Goal: Information Seeking & Learning: Compare options

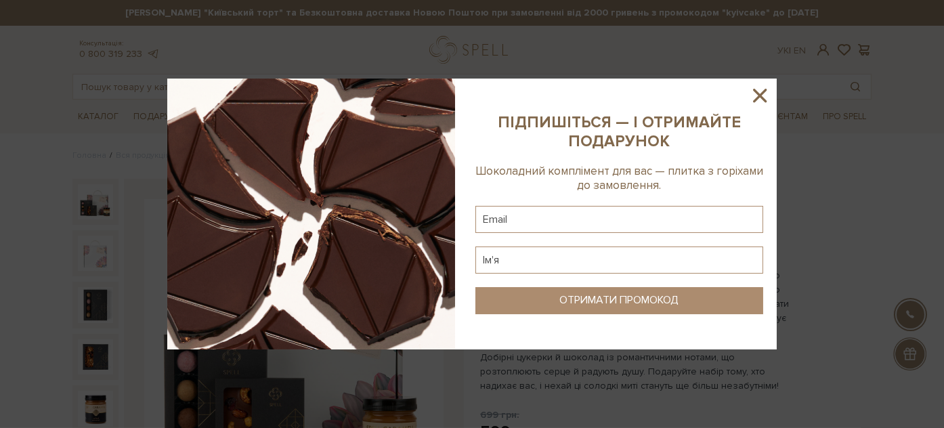
click at [764, 94] on icon at bounding box center [759, 95] width 23 height 23
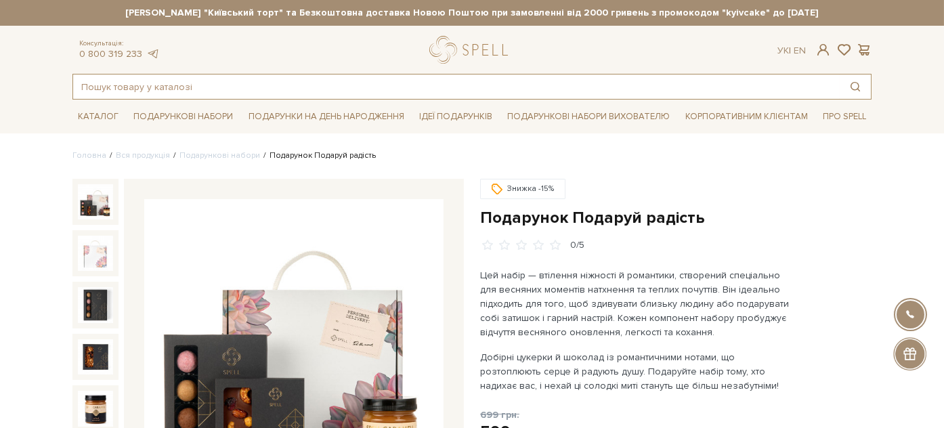
click at [282, 91] on input "text" at bounding box center [456, 87] width 767 height 24
paste input "Колекціонер обіймів"
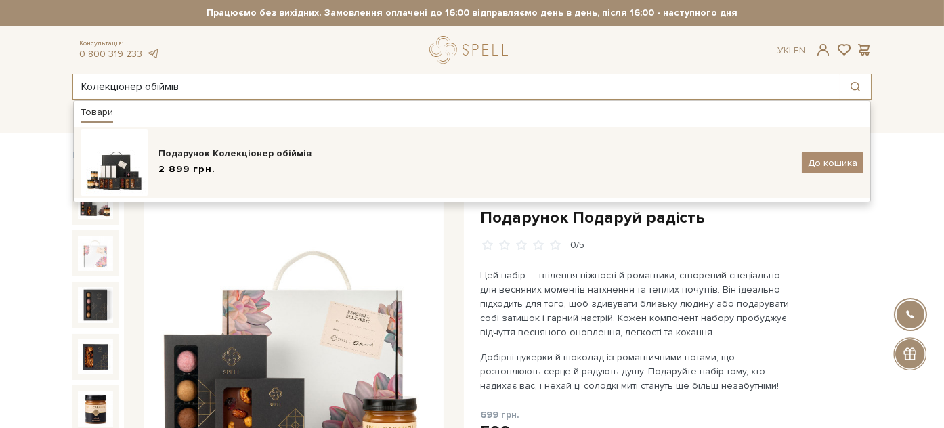
type input "Колекціонер обіймів"
click at [532, 192] on div "Подарунок Колекціонер обіймів 2 899 грн. До кошика" at bounding box center [472, 163] width 783 height 68
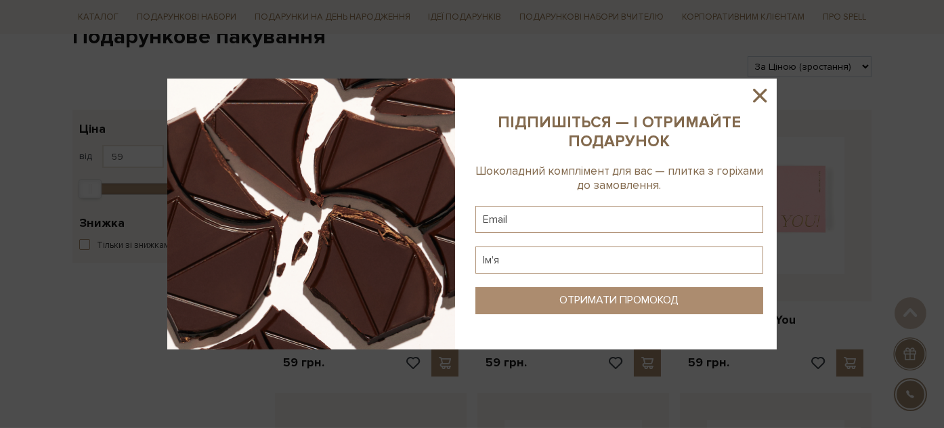
click at [755, 98] on icon at bounding box center [759, 95] width 23 height 23
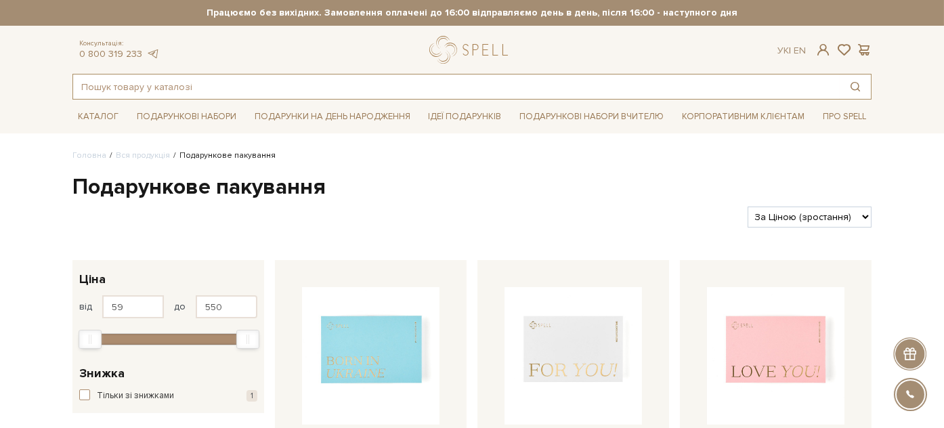
click at [211, 88] on input "text" at bounding box center [456, 87] width 767 height 24
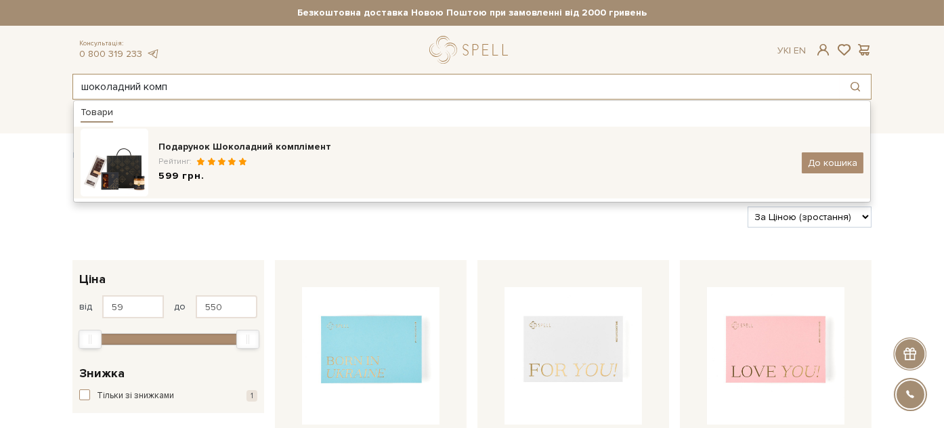
type input "шоколадний комп"
click at [414, 182] on div "599 грн." at bounding box center [474, 176] width 633 height 14
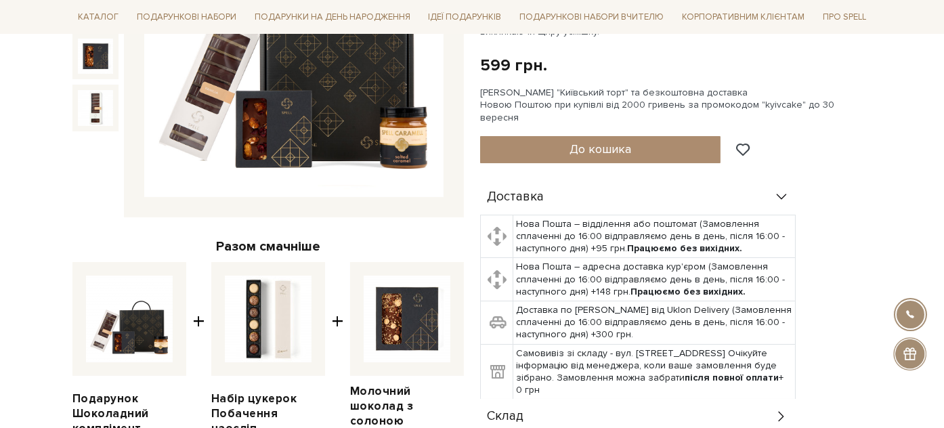
scroll to position [526, 0]
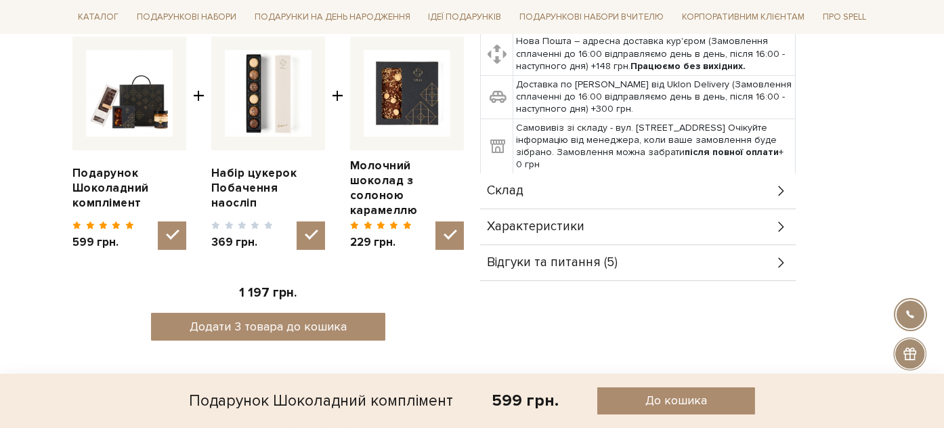
click at [571, 188] on div "Склад" at bounding box center [638, 190] width 316 height 35
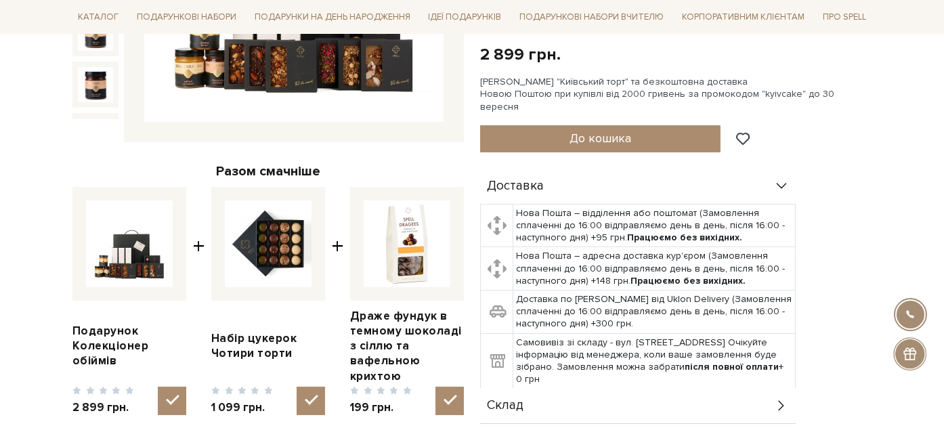
scroll to position [451, 0]
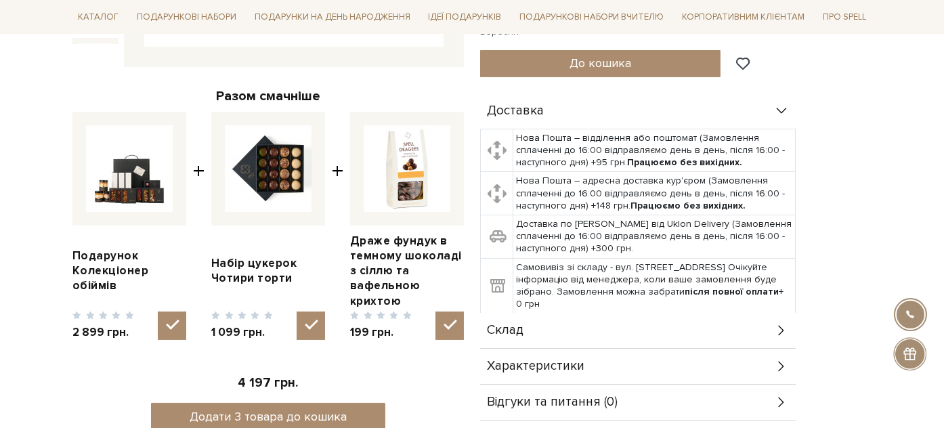
click at [695, 324] on div "Склад" at bounding box center [638, 330] width 316 height 35
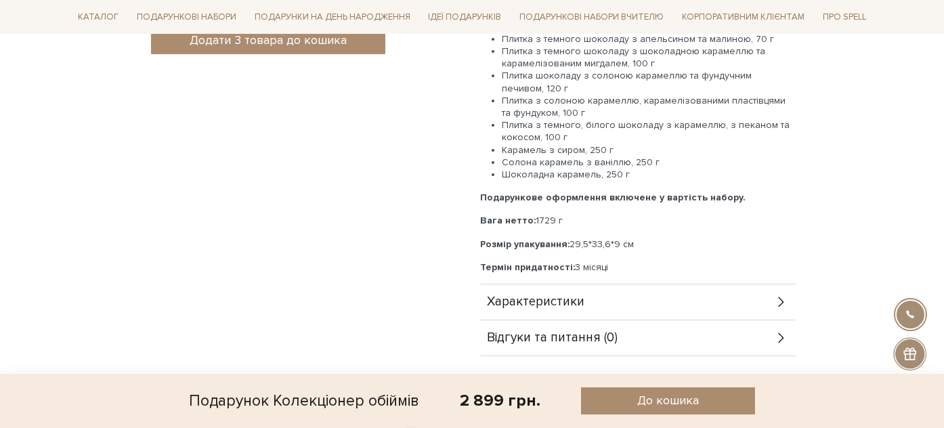
scroll to position [677, 0]
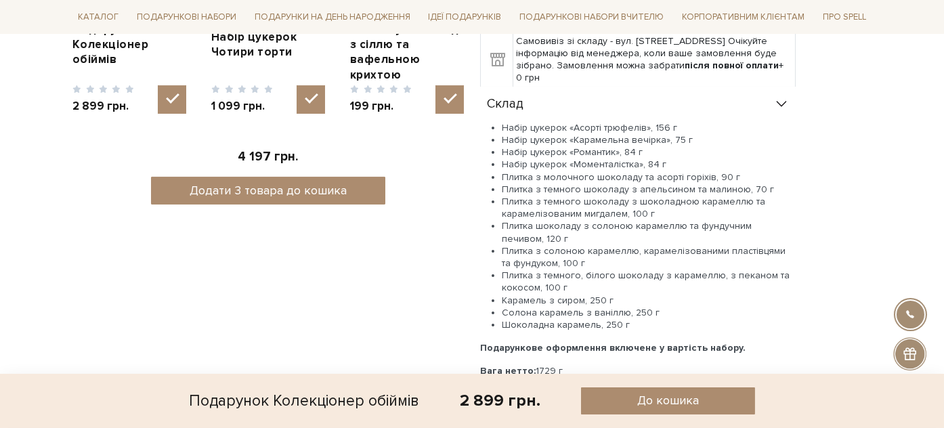
click at [517, 122] on li "Набір цукерок «Асорті трюфелів», 156 г" at bounding box center [649, 128] width 294 height 12
drag, startPoint x: 517, startPoint y: 115, endPoint x: 646, endPoint y: 117, distance: 129.4
click at [646, 122] on li "Набір цукерок «Асорті трюфелів», 156 г" at bounding box center [649, 128] width 294 height 12
copy li "Набір цукерок «Асорті трюфелів»,"
click at [585, 134] on li "Набір цукерок «Карамельна вечірка», 75 г" at bounding box center [649, 140] width 294 height 12
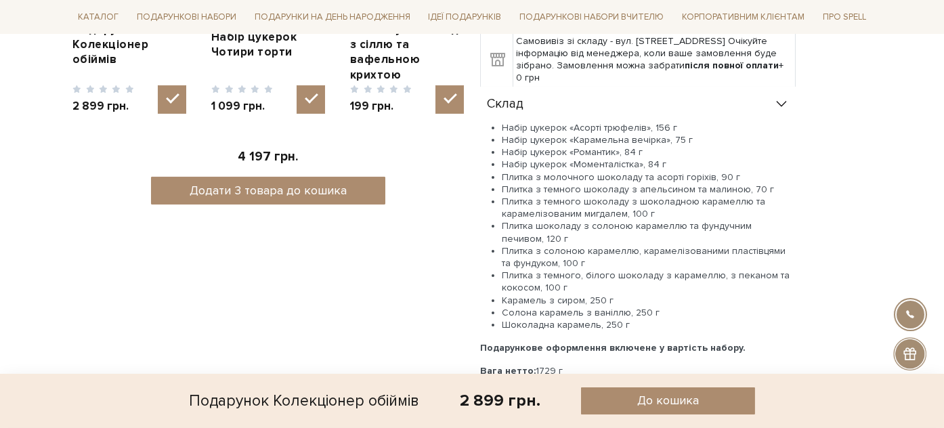
click at [511, 122] on li "Набір цукерок «Асорті трюфелів», 156 г" at bounding box center [649, 128] width 294 height 12
drag, startPoint x: 511, startPoint y: 110, endPoint x: 647, endPoint y: 113, distance: 136.2
click at [647, 122] on li "Набір цукерок «Асорті трюфелів», 156 г" at bounding box center [649, 128] width 294 height 12
copy li "Набір цукерок «Асорті трюфелів»,"
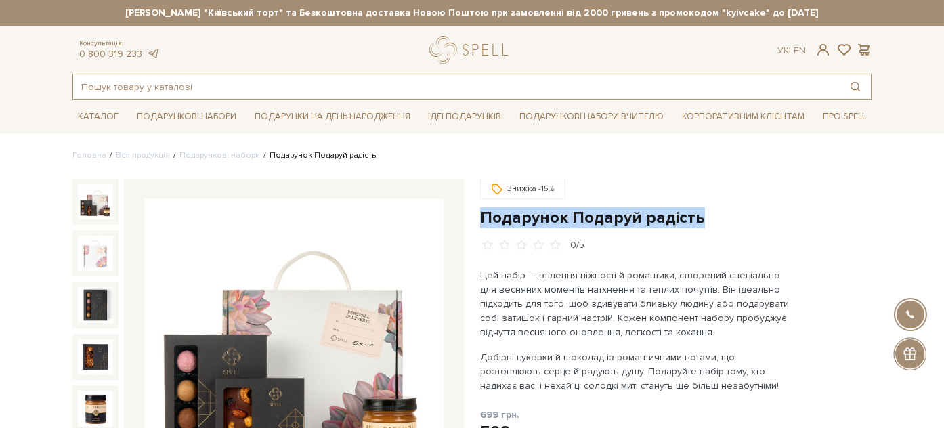
click at [275, 87] on input "text" at bounding box center [456, 87] width 767 height 24
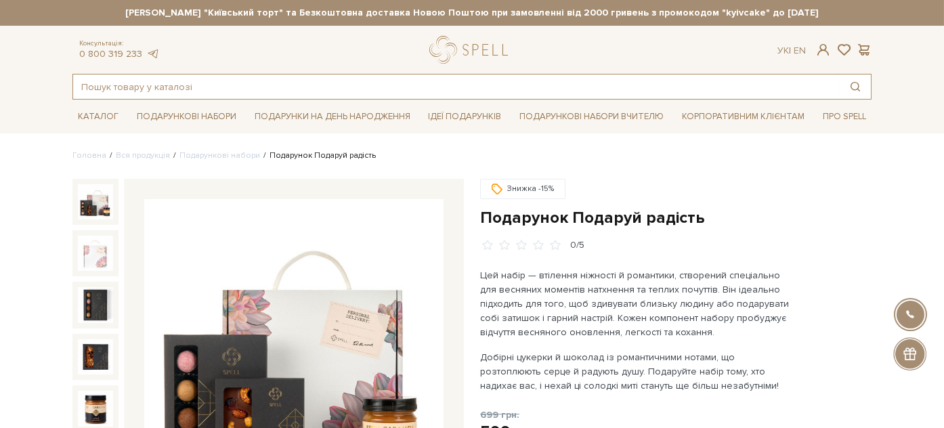
paste input "Набір цукерок «Асорті трюфелів»,"
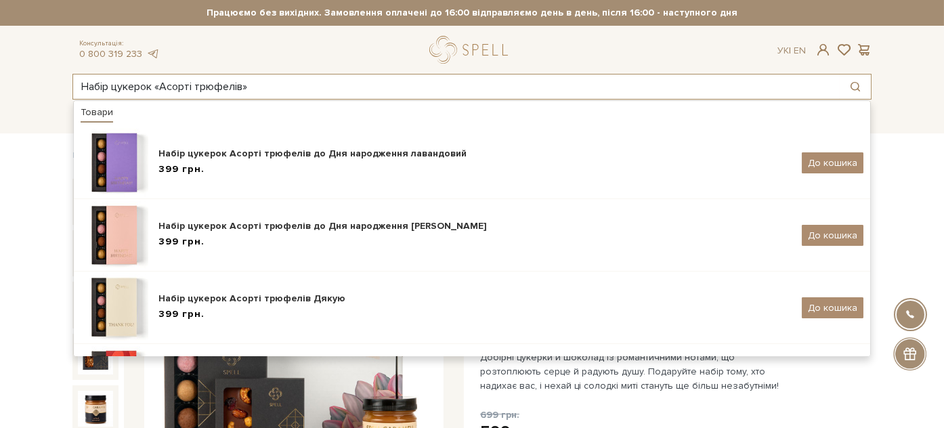
drag, startPoint x: 310, startPoint y: 85, endPoint x: 73, endPoint y: 87, distance: 237.1
click at [71, 87] on div "Набір цукерок «Асорті трюфелів» Товари Набір цукерок Асорті трюфелів до Дня нар…" at bounding box center [472, 87] width 816 height 26
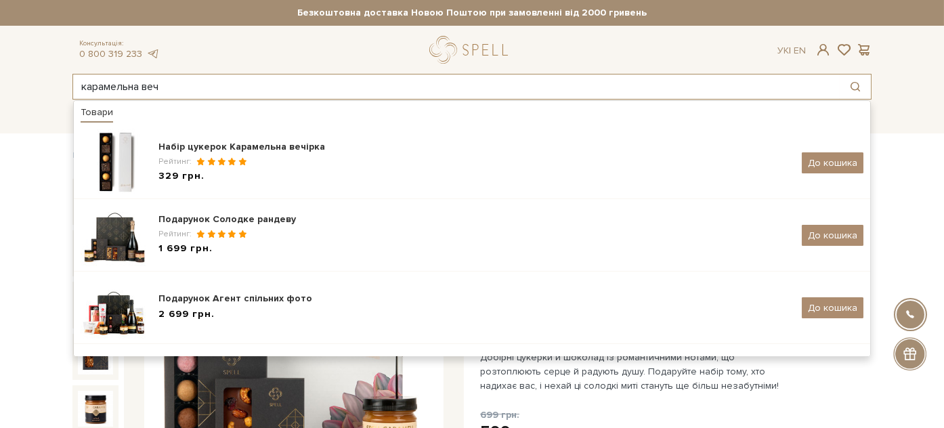
drag, startPoint x: 166, startPoint y: 84, endPoint x: 77, endPoint y: 75, distance: 89.9
click at [77, 75] on input "карамельна веч" at bounding box center [456, 87] width 767 height 24
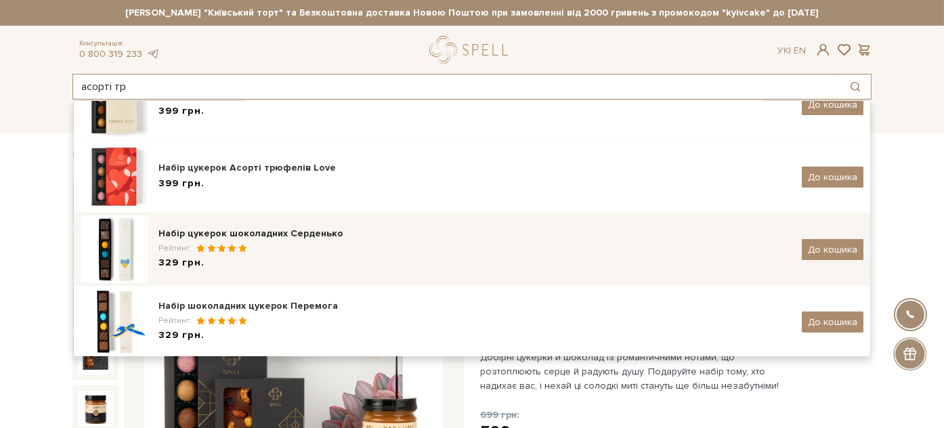
scroll to position [278, 0]
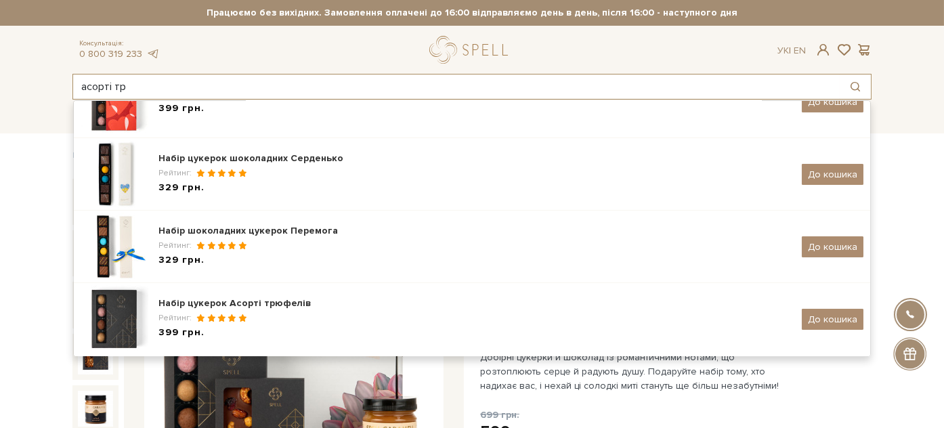
drag, startPoint x: 172, startPoint y: 84, endPoint x: 58, endPoint y: 88, distance: 114.5
click at [58, 88] on header "Сет Цукерок "Київський торт" та Безкоштовна доставка Новою Поштою при замовленн…" at bounding box center [472, 50] width 944 height 100
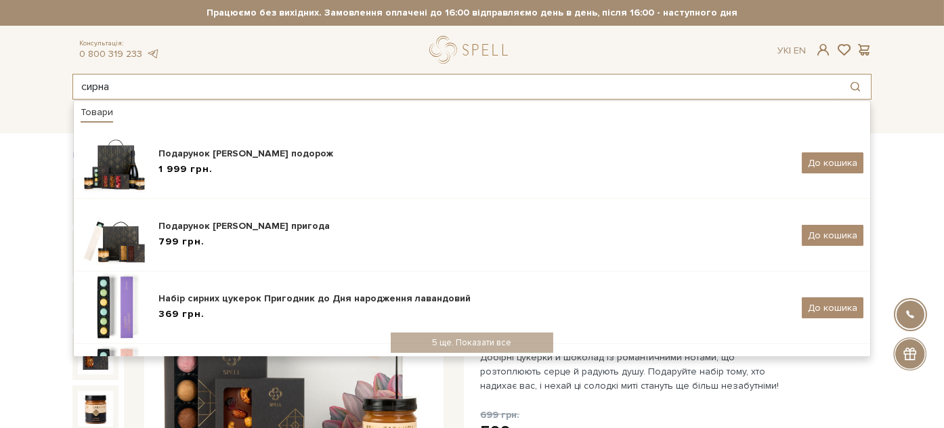
scroll to position [303, 0]
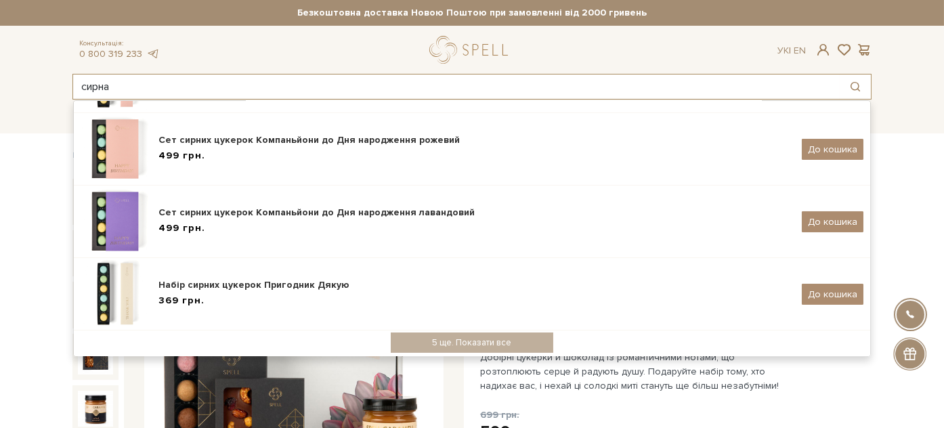
drag, startPoint x: 108, startPoint y: 78, endPoint x: 37, endPoint y: 76, distance: 71.8
click at [37, 76] on header "Сет Цукерок "Київський торт" та Безкоштовна доставка Новою Поштою при замовленн…" at bounding box center [472, 50] width 944 height 100
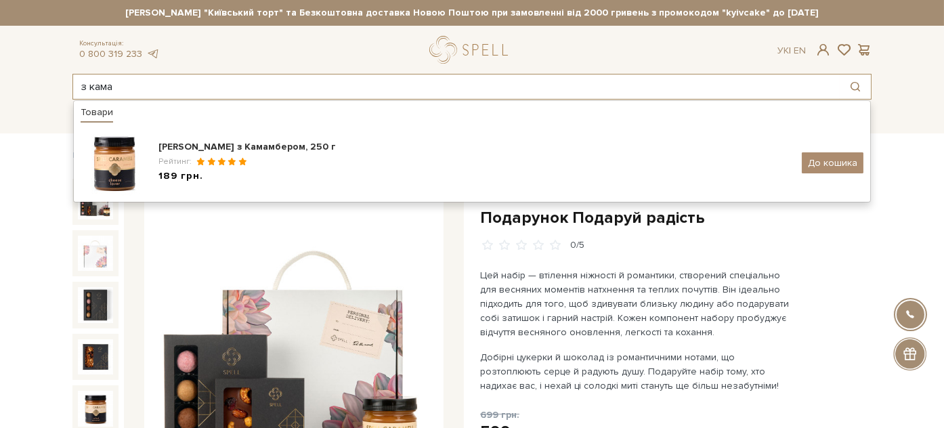
drag, startPoint x: 124, startPoint y: 84, endPoint x: 25, endPoint y: 71, distance: 99.7
click at [25, 71] on header "Сет Цукерок "Київський торт" та Безкоштовна доставка Новою Поштою при замовленн…" at bounding box center [472, 50] width 944 height 100
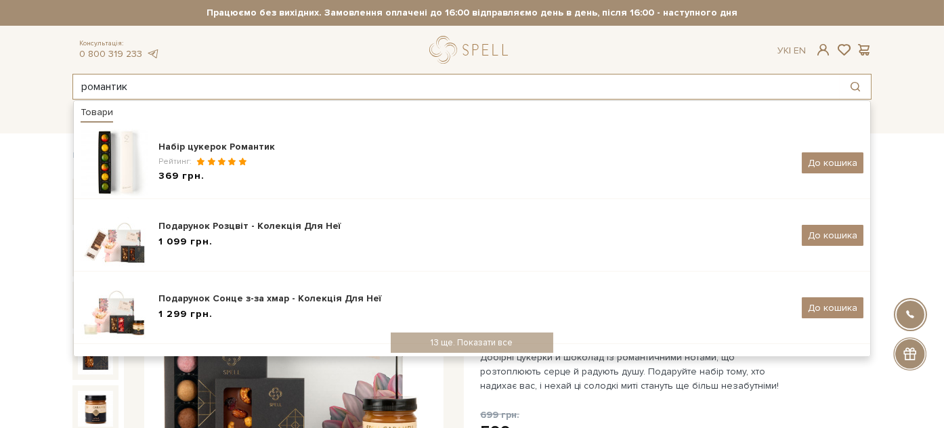
drag, startPoint x: 190, startPoint y: 80, endPoint x: -6, endPoint y: 85, distance: 195.8
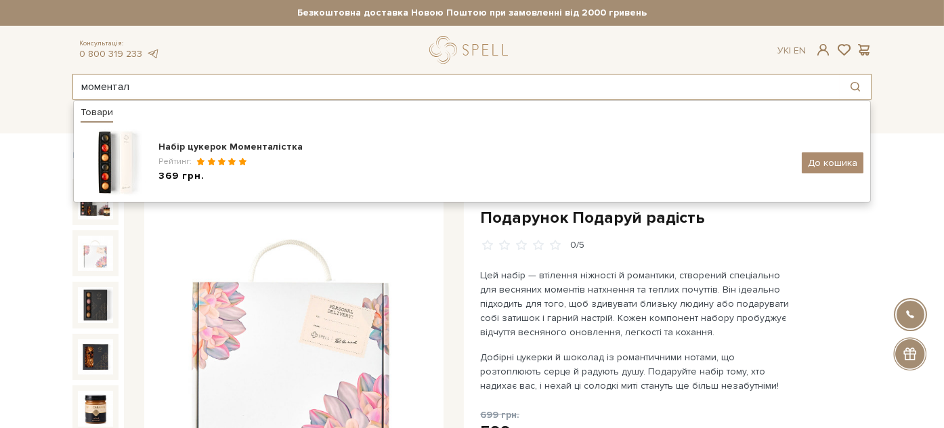
type input "моментал"
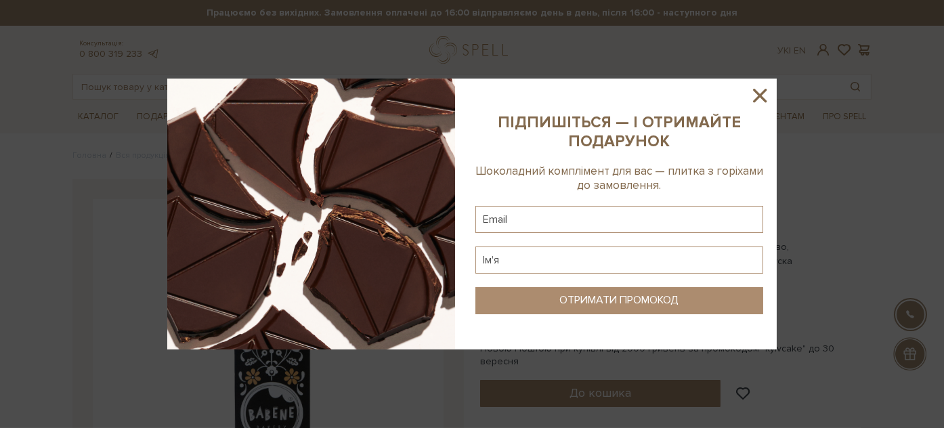
click at [760, 97] on icon at bounding box center [760, 96] width 14 height 14
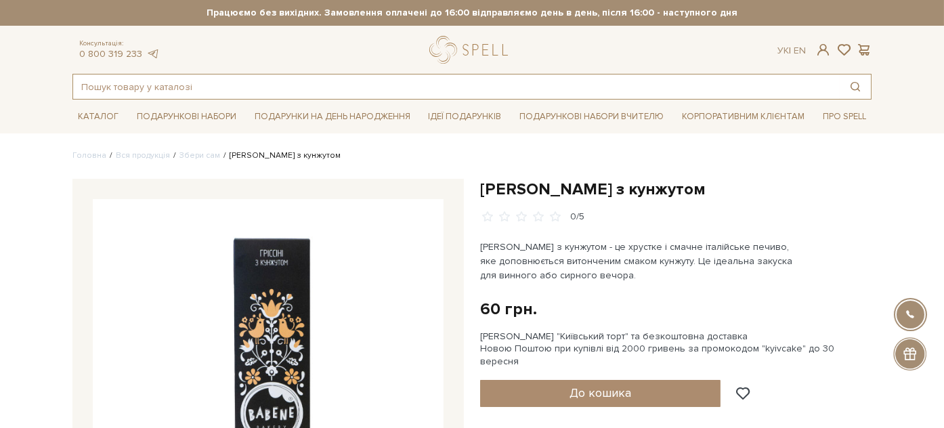
click at [305, 93] on input "text" at bounding box center [456, 87] width 767 height 24
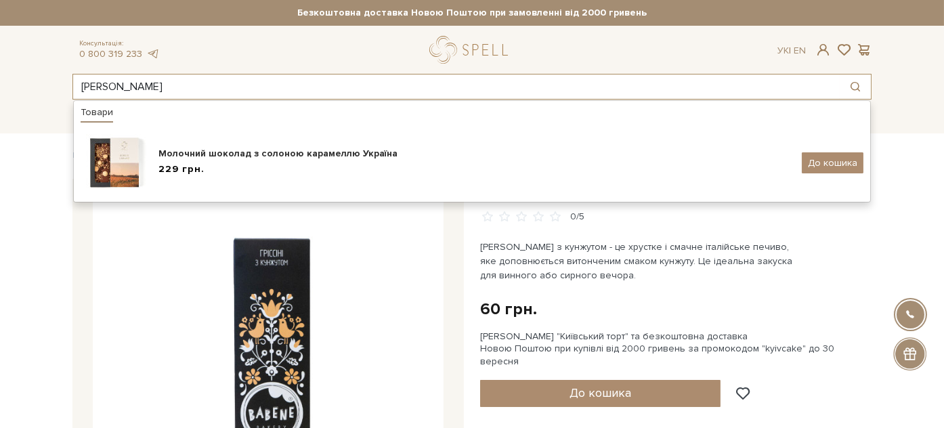
drag, startPoint x: 160, startPoint y: 85, endPoint x: 52, endPoint y: 83, distance: 107.7
click at [52, 83] on header "[PERSON_NAME] "Київський торт" та Безкоштовна доставка Новою Поштою при замовле…" at bounding box center [472, 50] width 944 height 100
click at [291, 91] on input "[PERSON_NAME]" at bounding box center [456, 87] width 767 height 24
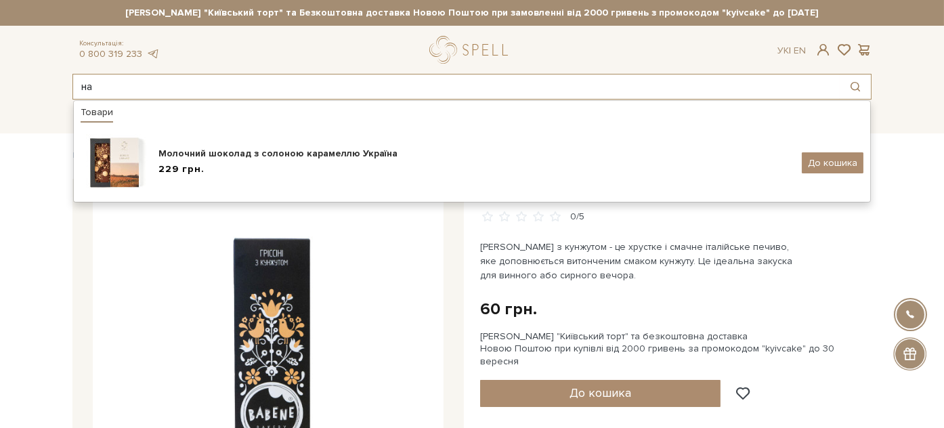
type input "н"
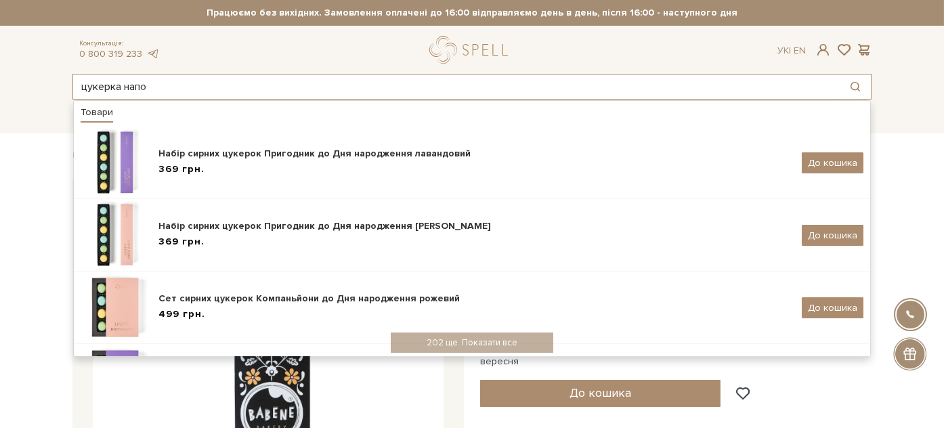
drag, startPoint x: 283, startPoint y: 87, endPoint x: 79, endPoint y: 98, distance: 204.2
click at [79, 98] on input "цукерка напо" at bounding box center [456, 87] width 767 height 24
type input "[PERSON_NAME]"
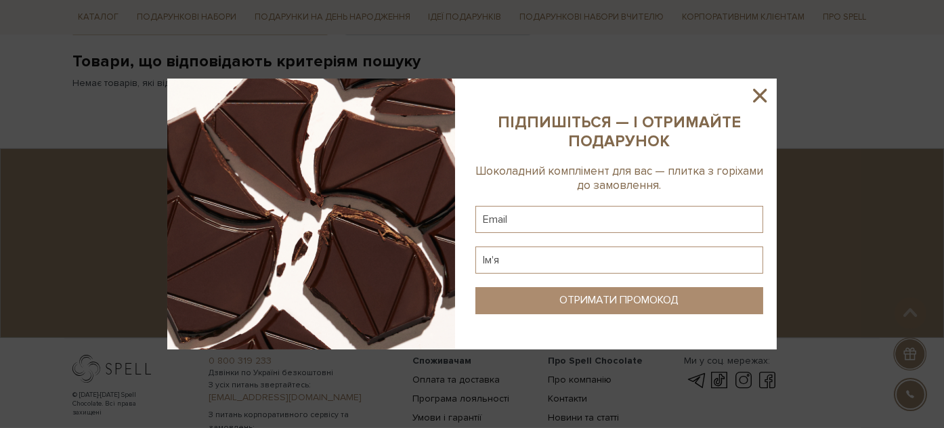
scroll to position [226, 0]
click at [756, 93] on icon at bounding box center [760, 96] width 14 height 14
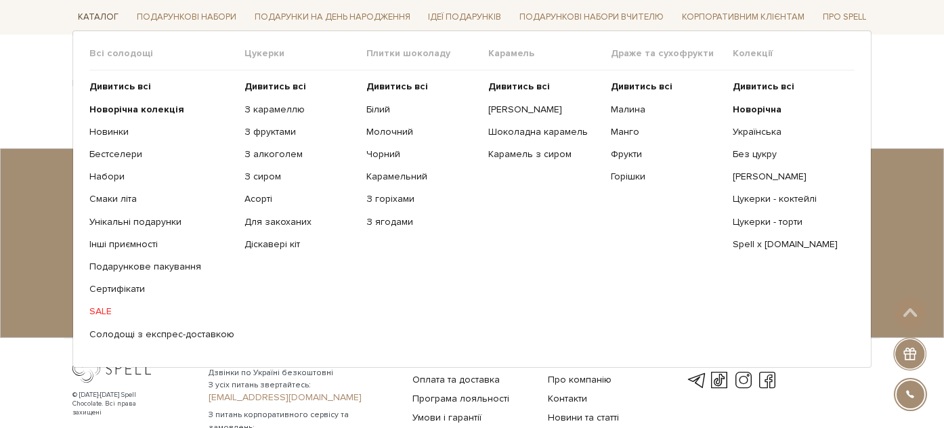
click at [87, 20] on link "Каталог" at bounding box center [97, 17] width 51 height 21
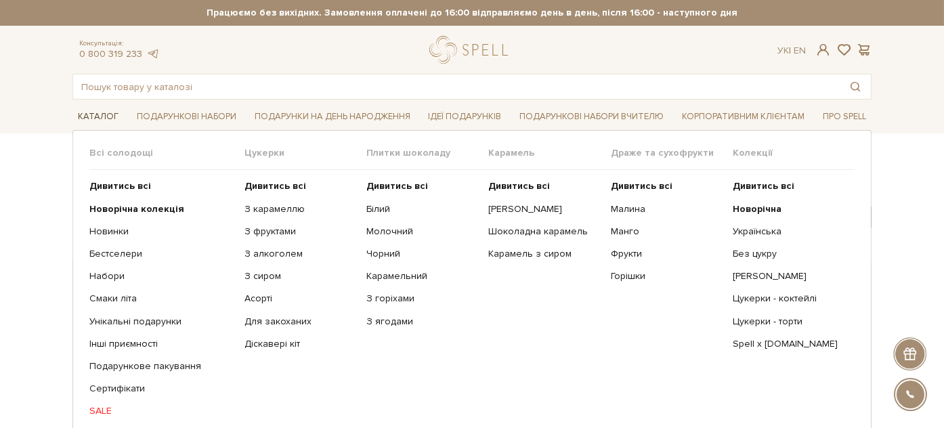
click at [88, 108] on link "Каталог" at bounding box center [97, 116] width 51 height 21
click at [102, 115] on link "Каталог" at bounding box center [97, 116] width 51 height 21
click at [116, 363] on link "Подарункове пакування" at bounding box center [161, 366] width 145 height 12
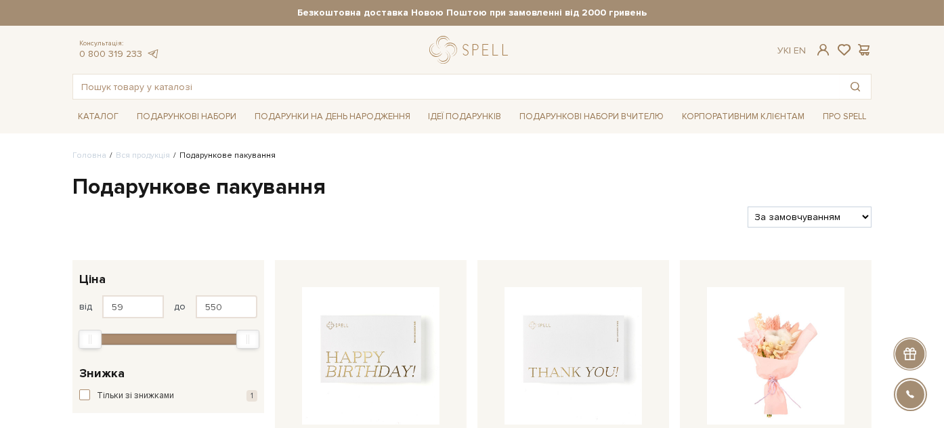
click at [830, 215] on select "За замовчуванням За Ціною (зростання) За Ціною (зменшення) Новинки За популярні…" at bounding box center [810, 217] width 124 height 21
select select "[URL][DOMAIN_NAME]"
click at [748, 207] on select "За замовчуванням За Ціною (зростання) За Ціною (зменшення) Новинки За популярні…" at bounding box center [810, 217] width 124 height 21
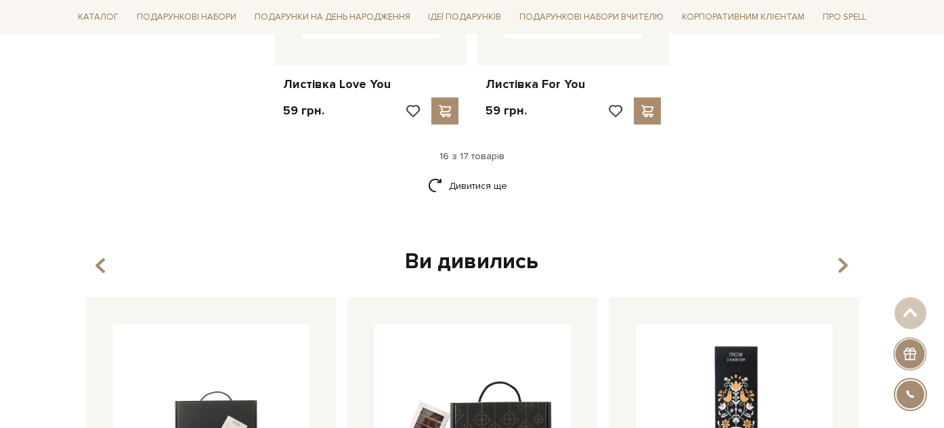
scroll to position [1807, 0]
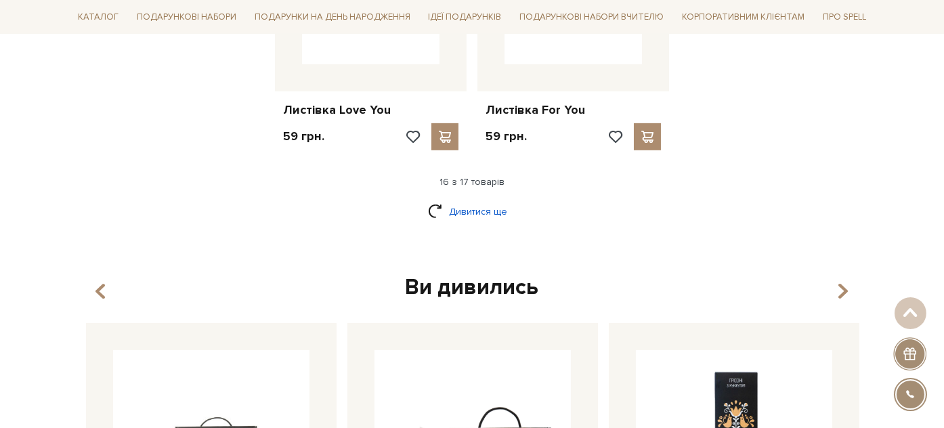
click at [461, 200] on link "Дивитися ще" at bounding box center [472, 212] width 88 height 24
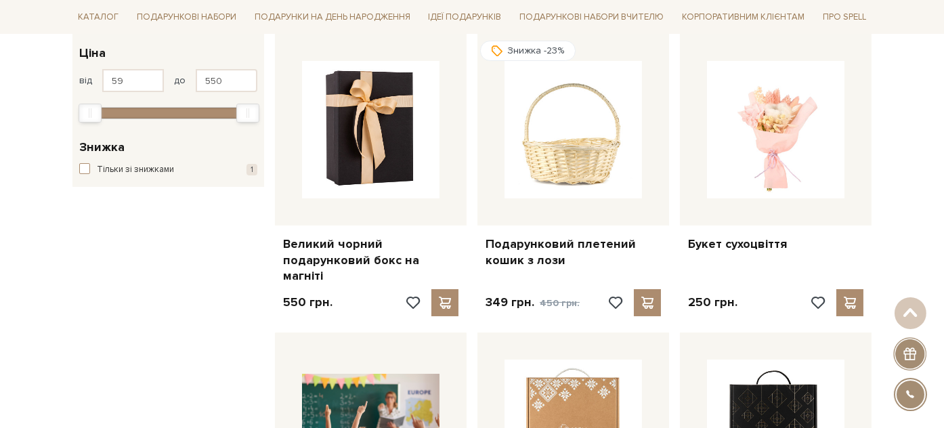
scroll to position [1, 0]
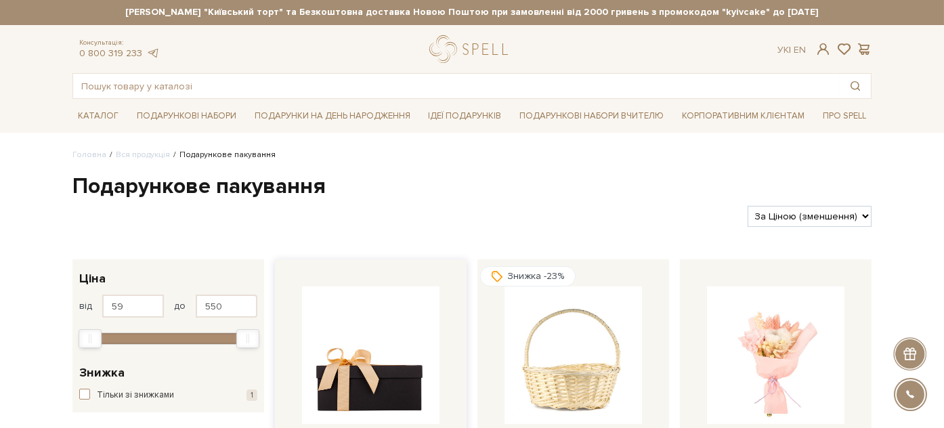
click at [393, 364] on img at bounding box center [371, 356] width 138 height 138
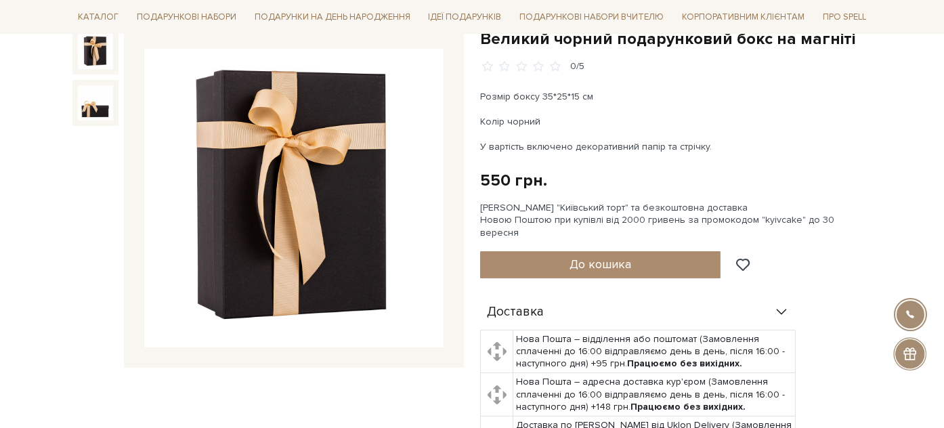
scroll to position [75, 0]
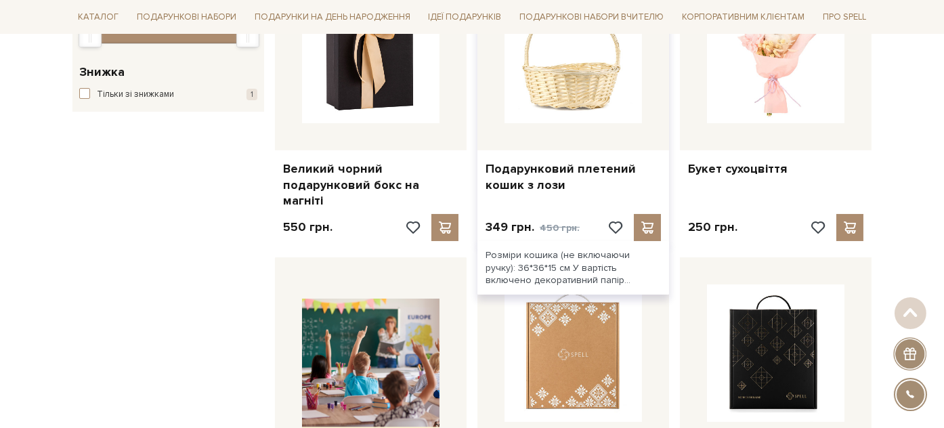
scroll to position [377, 0]
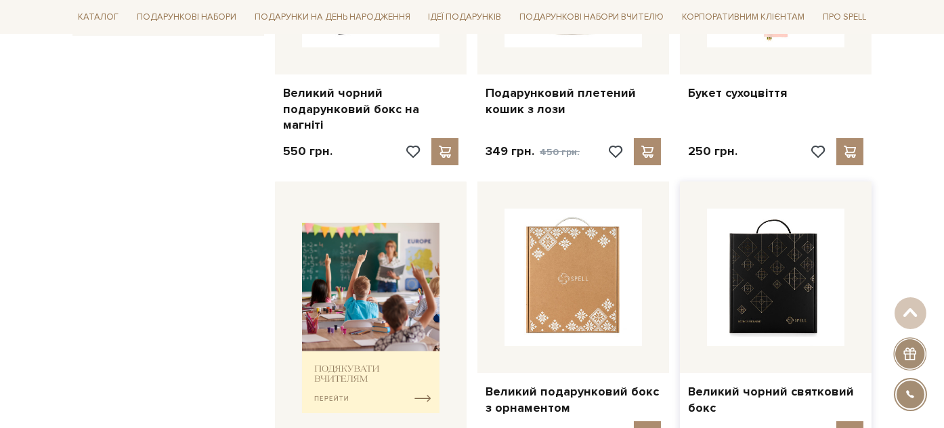
click at [766, 274] on img at bounding box center [776, 278] width 138 height 138
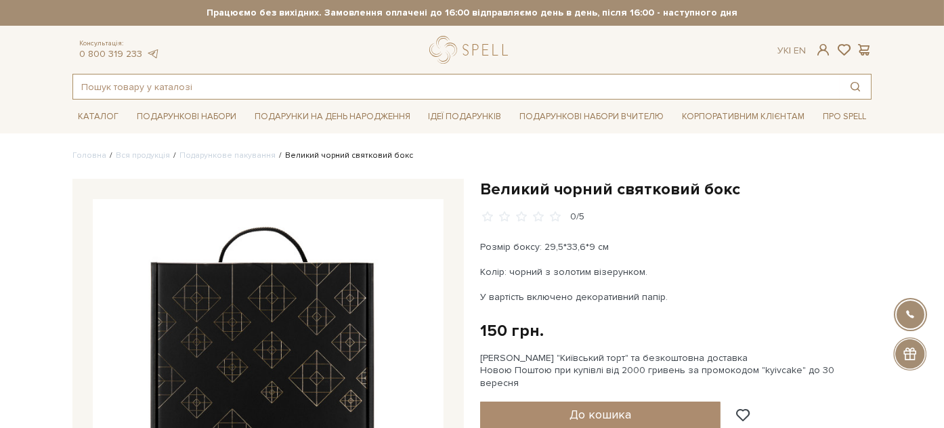
click at [156, 82] on input "text" at bounding box center [456, 87] width 767 height 24
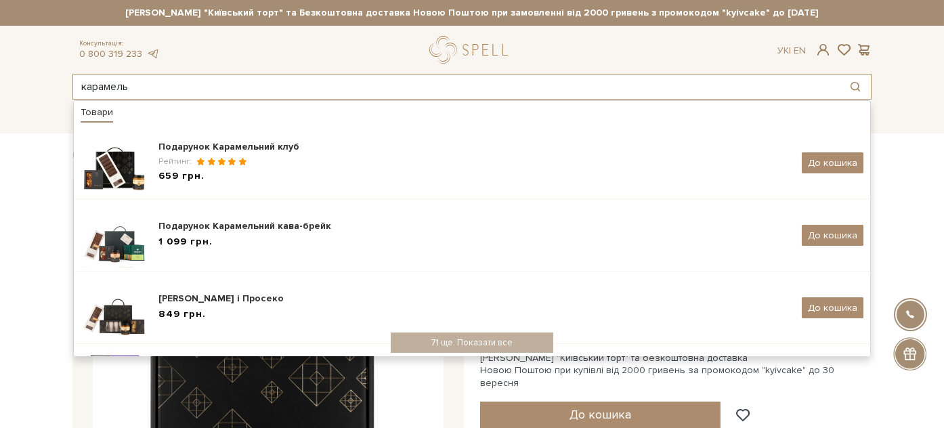
drag, startPoint x: 163, startPoint y: 82, endPoint x: 50, endPoint y: 89, distance: 113.3
click at [45, 86] on header "[PERSON_NAME] "Київський торт" та Безкоштовна доставка Новою Поштою при замовле…" at bounding box center [472, 50] width 944 height 100
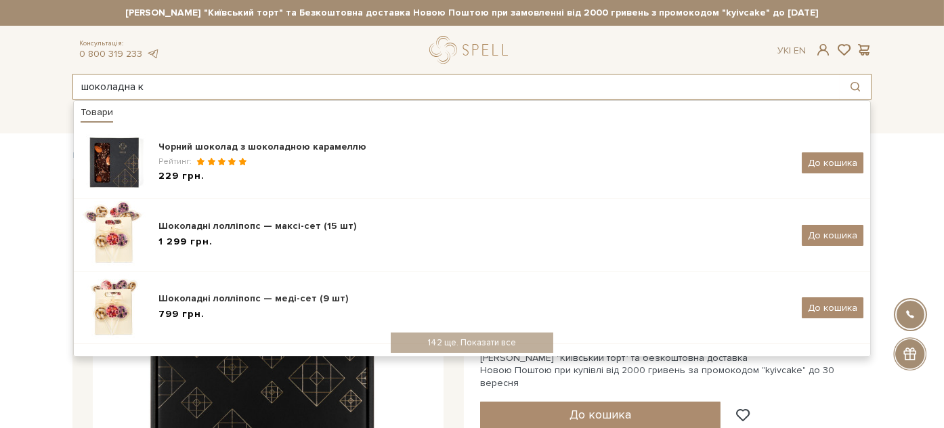
type input "шоколадна ка"
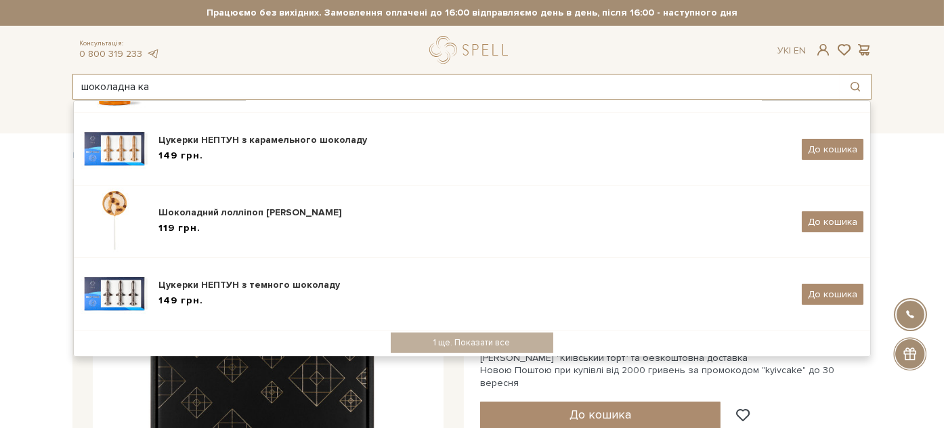
drag, startPoint x: 165, startPoint y: 87, endPoint x: 68, endPoint y: 81, distance: 97.8
click at [68, 81] on div "шоколадна ка Товари Чорний шоколад з шоколадною карамеллю Рейтинг: 229 грн. До …" at bounding box center [472, 87] width 816 height 26
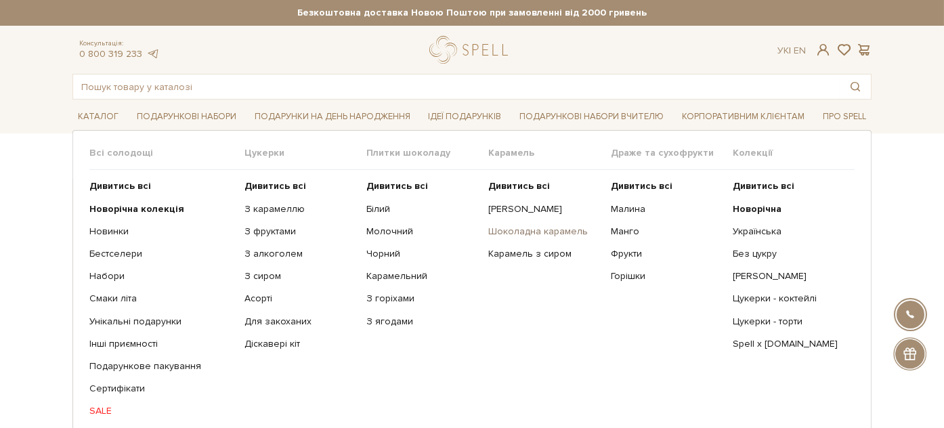
click at [516, 232] on link "Шоколадна карамель" at bounding box center [544, 232] width 112 height 12
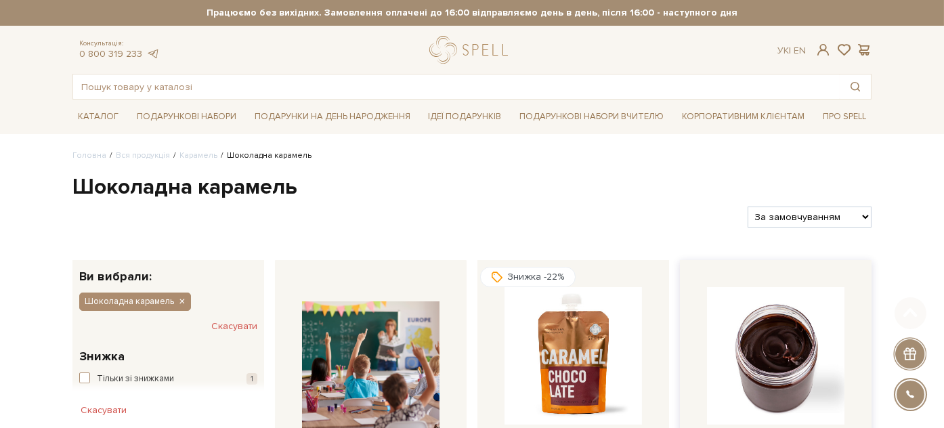
scroll to position [150, 0]
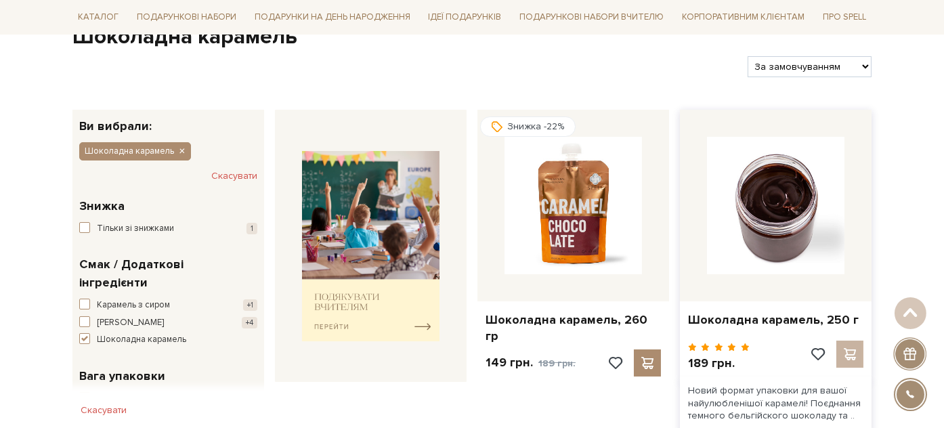
click at [793, 208] on img at bounding box center [776, 206] width 138 height 138
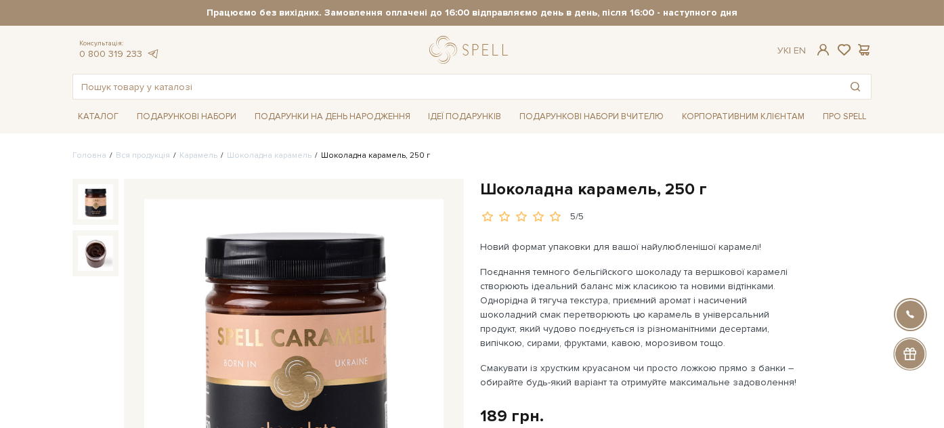
click at [509, 190] on h1 "Шоколадна карамель, 250 г" at bounding box center [676, 189] width 392 height 21
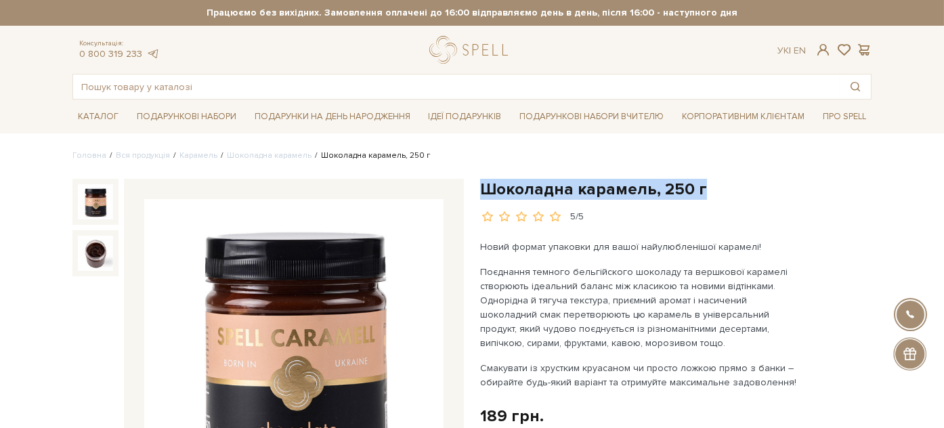
drag, startPoint x: 509, startPoint y: 190, endPoint x: 718, endPoint y: 194, distance: 209.4
click at [718, 194] on h1 "Шоколадна карамель, 250 г" at bounding box center [676, 189] width 392 height 21
copy div "Шоколадна карамель, 250 г"
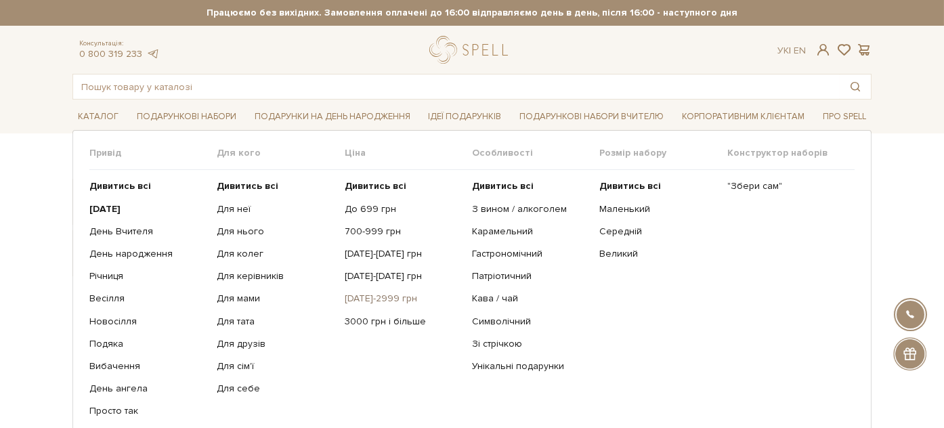
click at [375, 293] on link "[DATE]-2999 грн" at bounding box center [403, 299] width 117 height 12
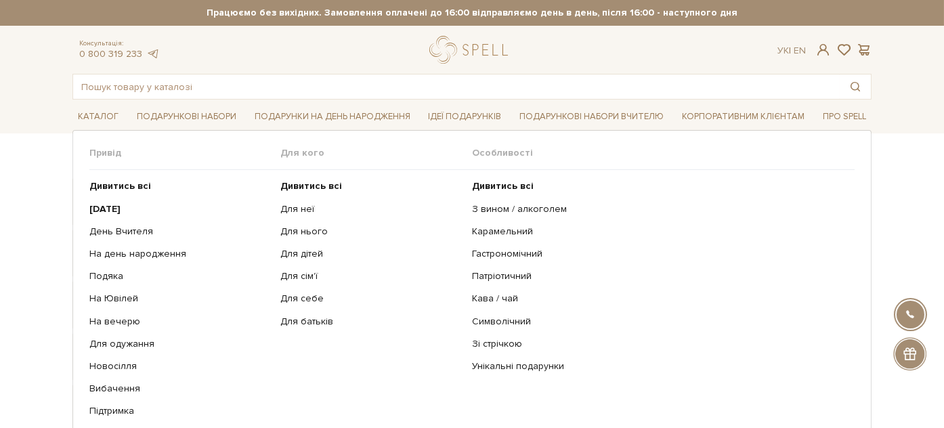
scroll to position [75, 0]
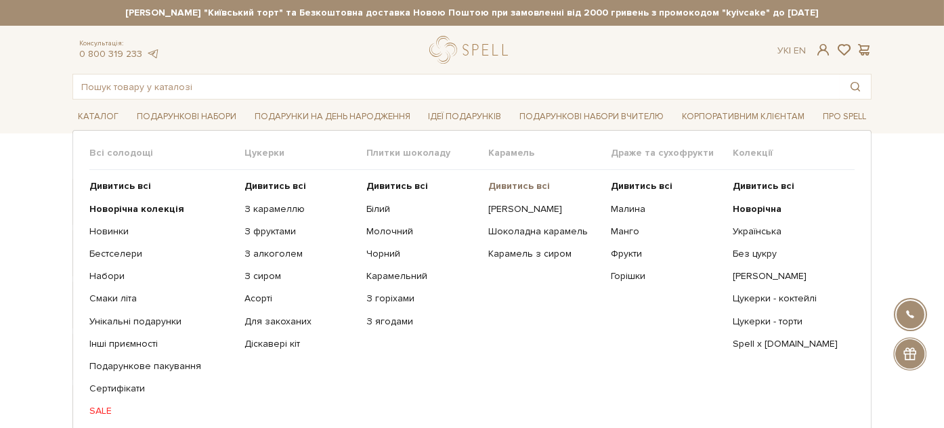
click at [515, 184] on b "Дивитись всі" at bounding box center [519, 186] width 62 height 12
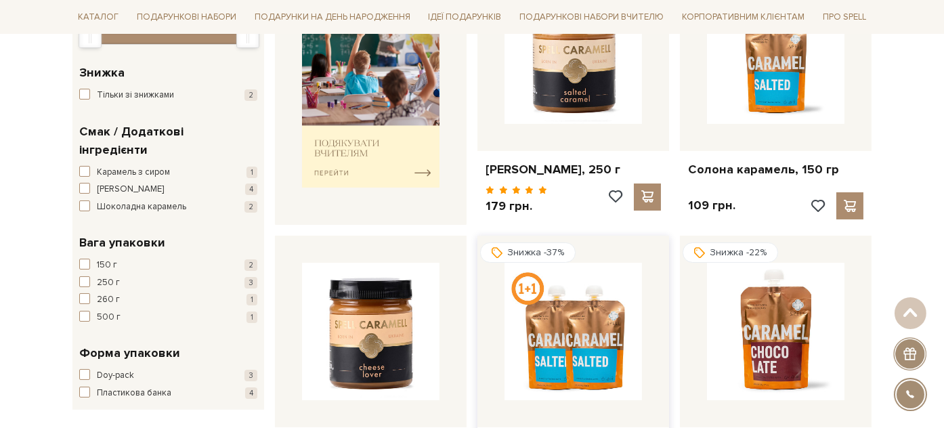
scroll to position [226, 0]
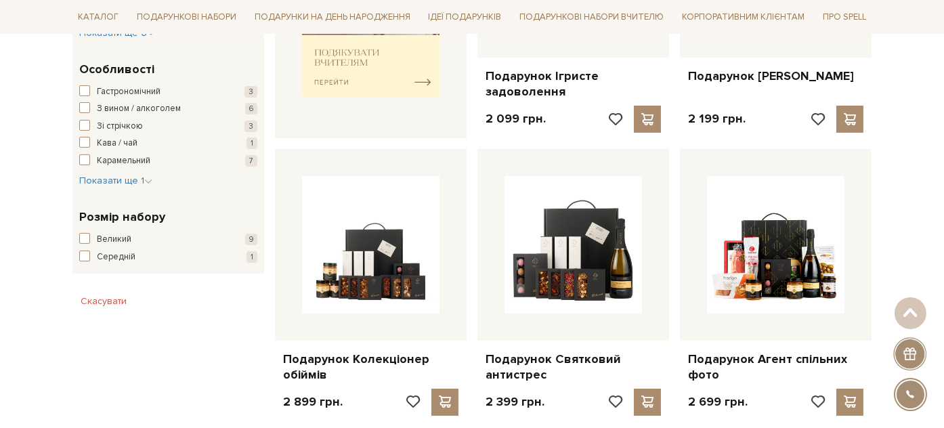
scroll to position [753, 0]
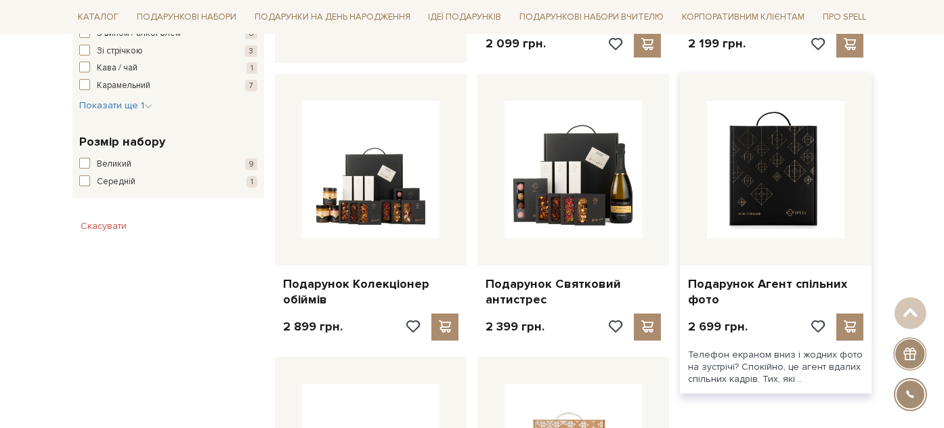
click at [771, 177] on img at bounding box center [776, 170] width 138 height 138
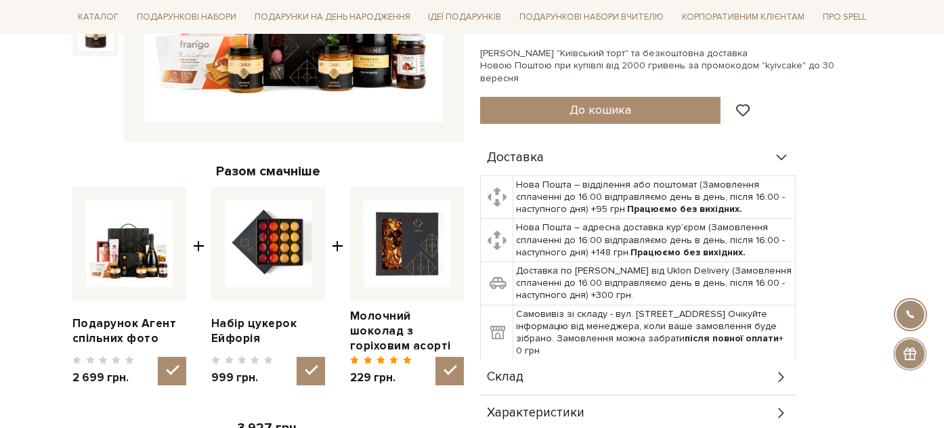
scroll to position [526, 0]
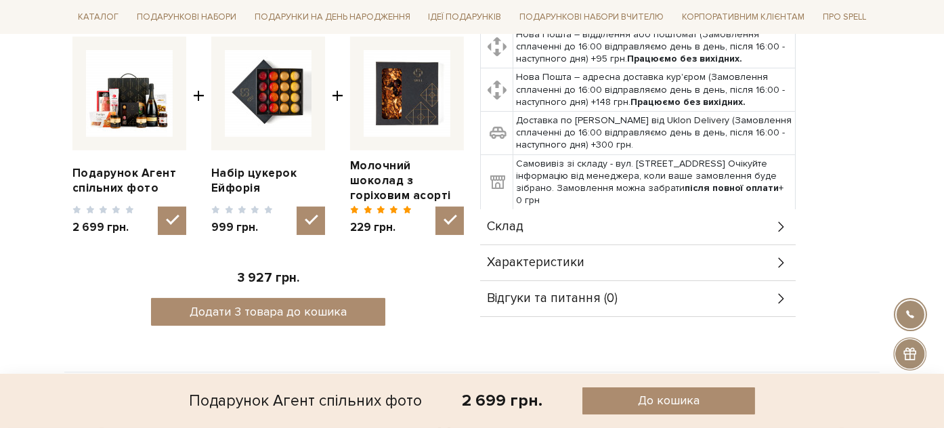
click at [639, 221] on div "Склад" at bounding box center [638, 226] width 316 height 35
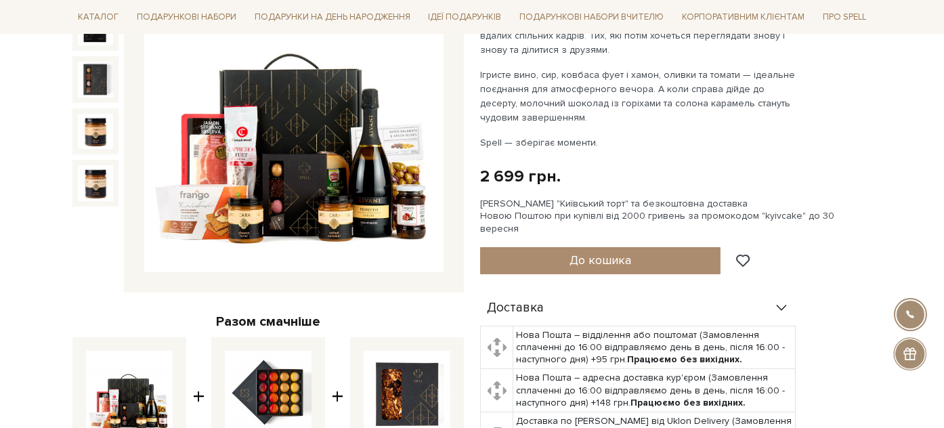
scroll to position [0, 0]
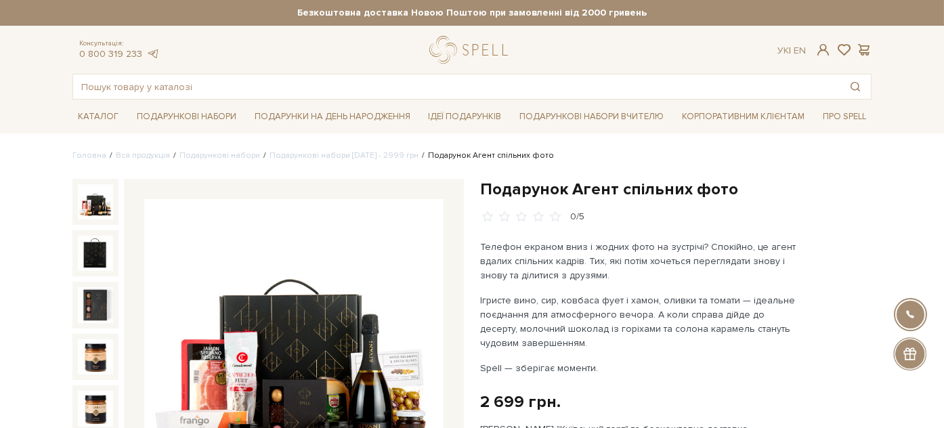
click at [522, 196] on h1 "Подарунок Агент спільних фото" at bounding box center [676, 189] width 392 height 21
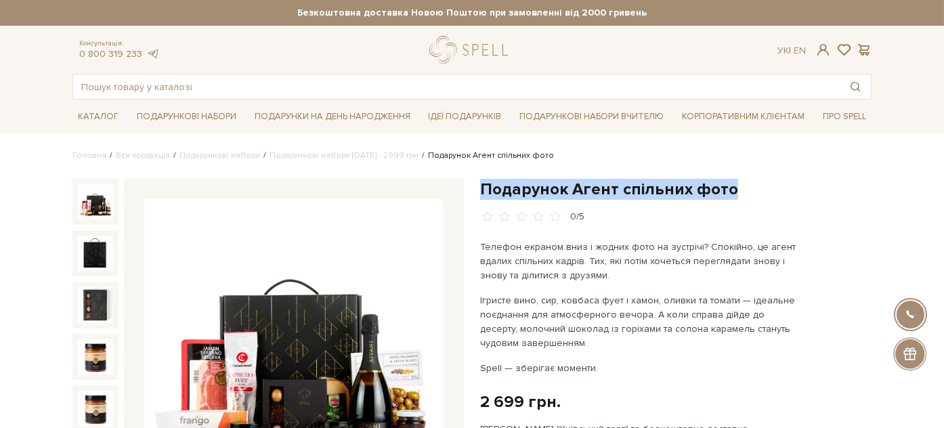
drag, startPoint x: 522, startPoint y: 196, endPoint x: 772, endPoint y: 192, distance: 250.7
click at [772, 192] on h1 "Подарунок Агент спільних фото" at bounding box center [676, 189] width 392 height 21
copy div "Подарунок Агент спільних фото"
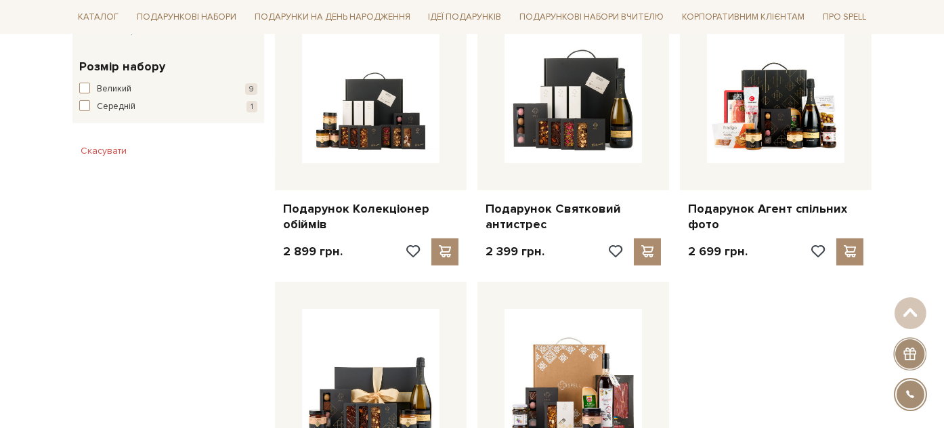
scroll to position [903, 0]
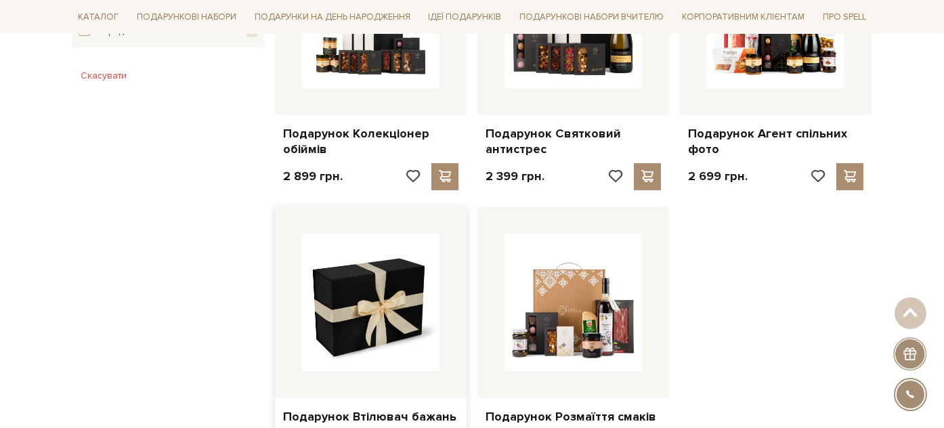
click at [373, 311] on img at bounding box center [371, 303] width 138 height 138
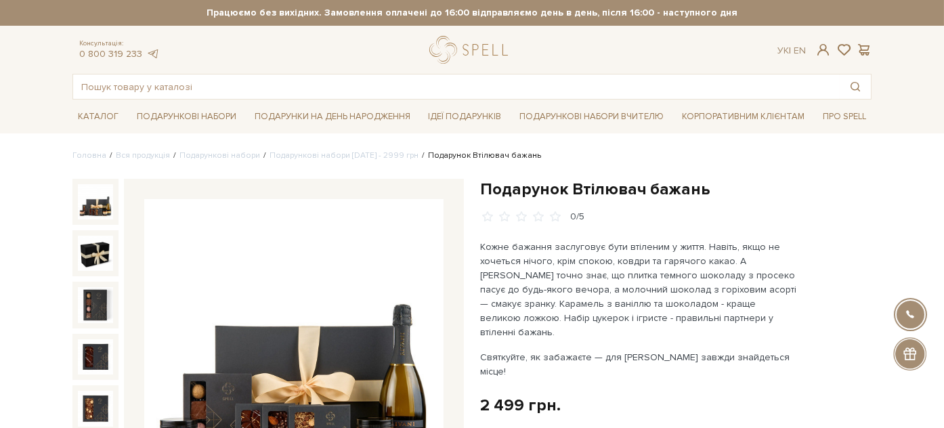
click at [513, 187] on h1 "Подарунок Втілювач бажань" at bounding box center [676, 189] width 392 height 21
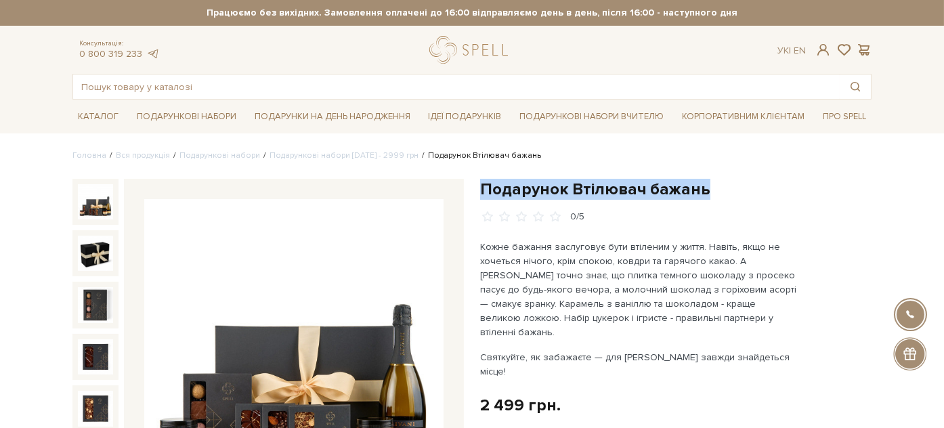
drag, startPoint x: 513, startPoint y: 187, endPoint x: 714, endPoint y: 178, distance: 201.4
click at [714, 179] on h1 "Подарунок Втілювач бажань" at bounding box center [676, 189] width 392 height 21
copy div "Подарунок Втілювач бажань"
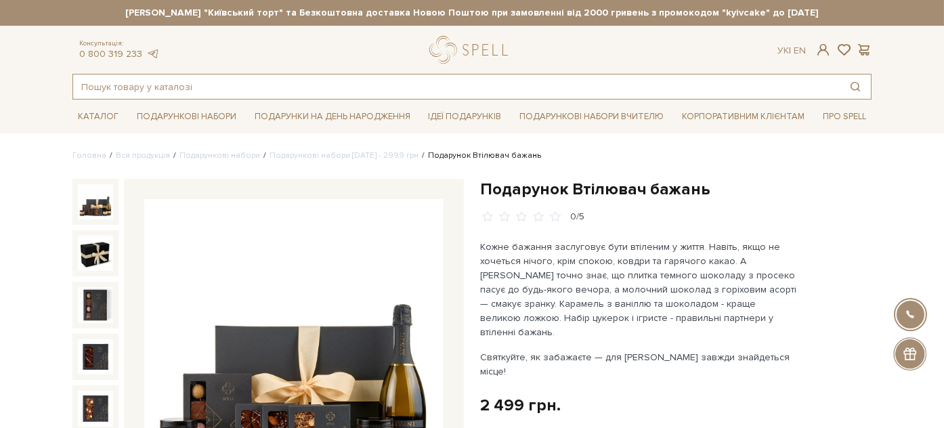
click at [423, 85] on input "text" at bounding box center [456, 87] width 767 height 24
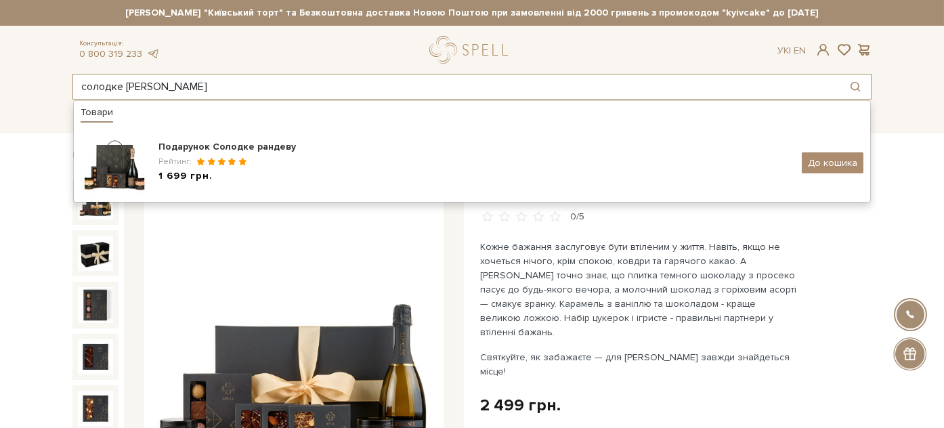
type input "солодке рандеву"
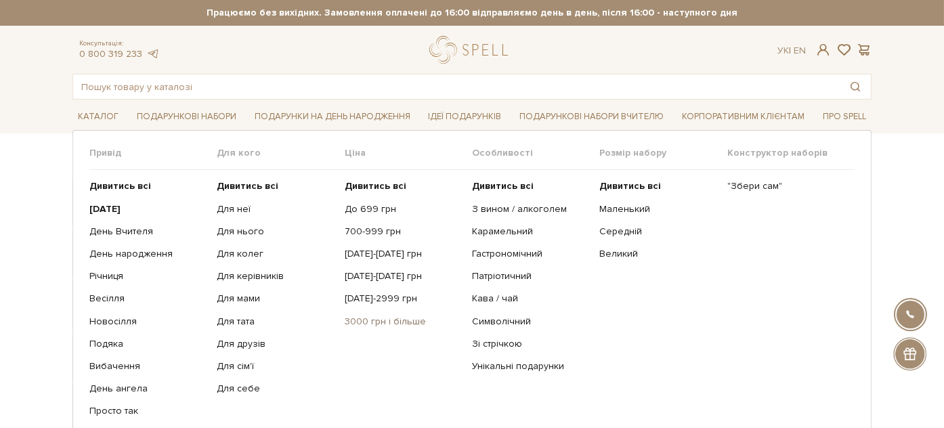
click at [372, 317] on link "3000 грн і більше" at bounding box center [403, 322] width 117 height 12
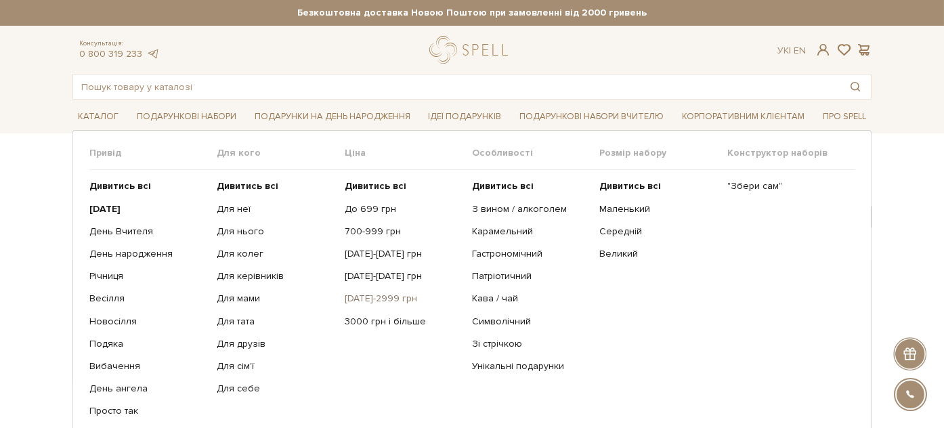
click at [393, 295] on link "[DATE]-2999 грн" at bounding box center [403, 299] width 117 height 12
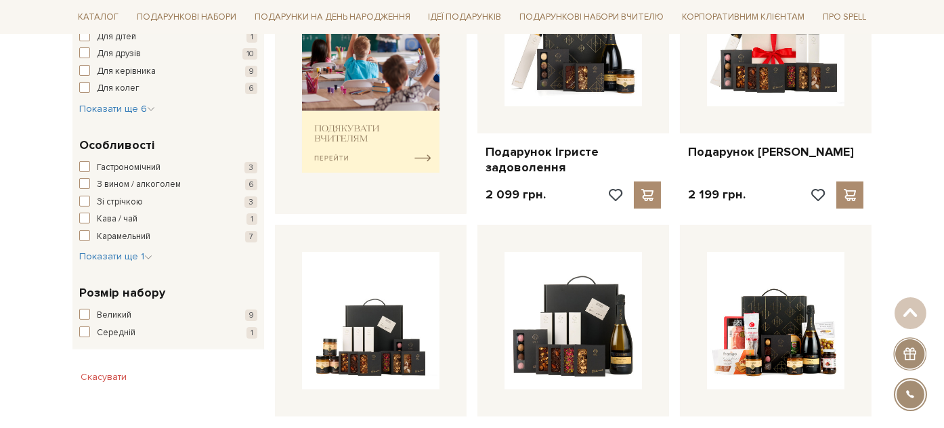
scroll to position [526, 0]
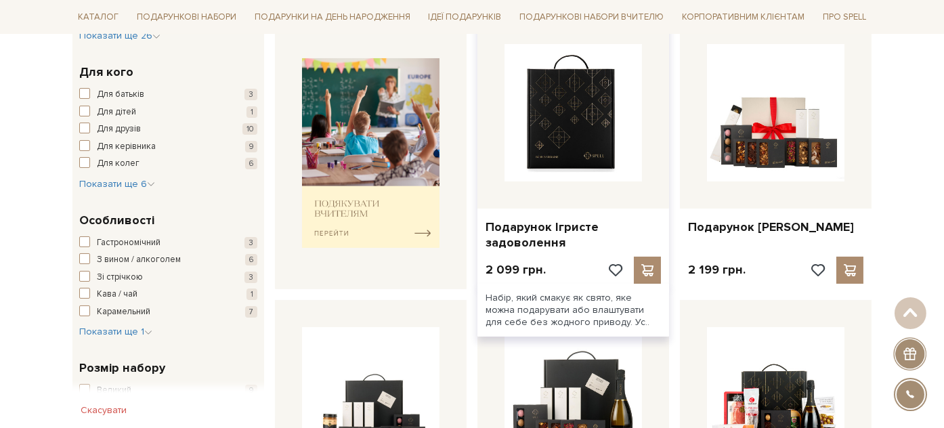
click at [594, 116] on img at bounding box center [574, 113] width 138 height 138
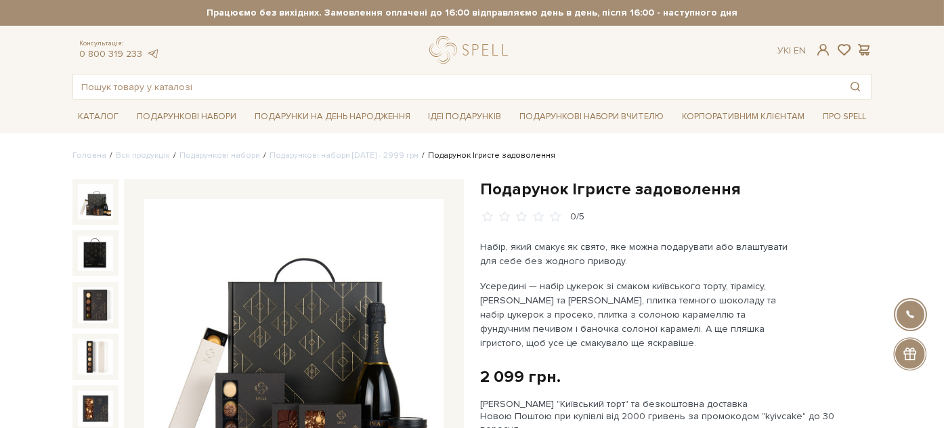
scroll to position [75, 0]
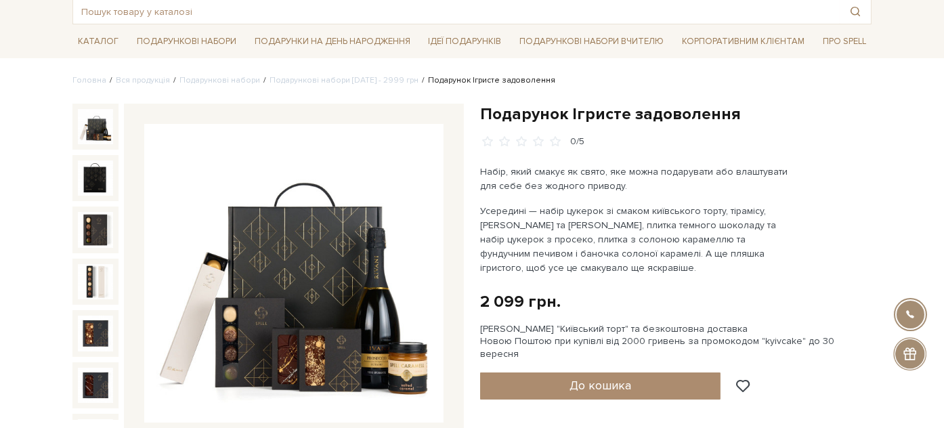
click at [534, 115] on h1 "Подарунок Ігристе задоволення" at bounding box center [676, 114] width 392 height 21
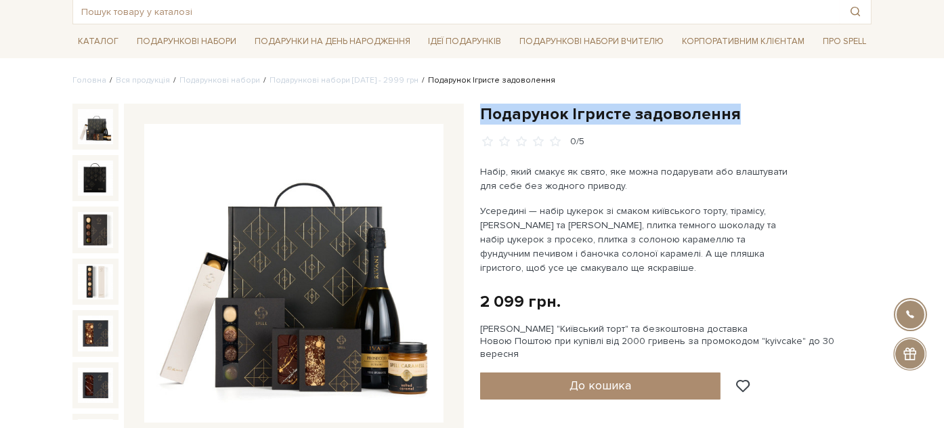
drag, startPoint x: 534, startPoint y: 115, endPoint x: 723, endPoint y: 110, distance: 189.0
click at [723, 110] on h1 "Подарунок Ігристе задоволення" at bounding box center [676, 114] width 392 height 21
copy h1 "Подарунок Ігристе задоволення"
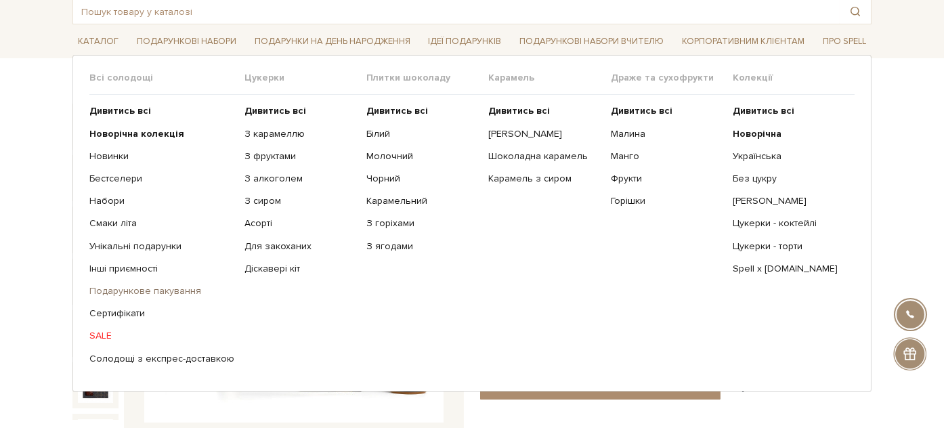
click at [141, 290] on link "Подарункове пакування" at bounding box center [161, 291] width 145 height 12
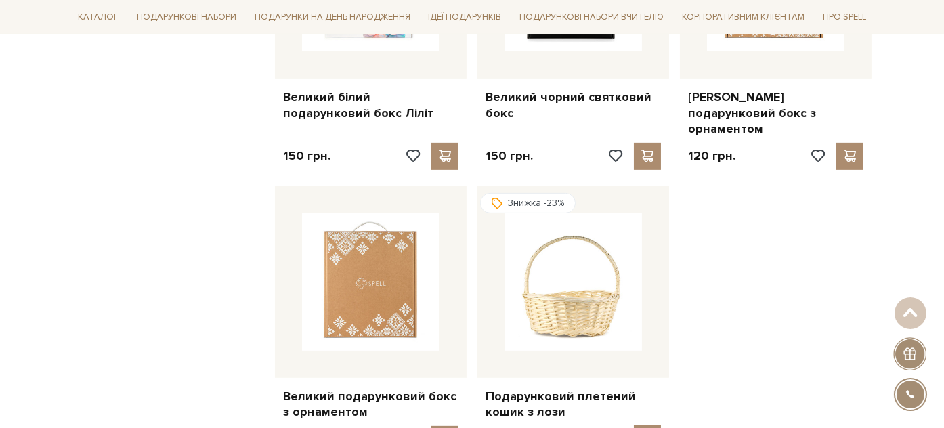
scroll to position [1355, 0]
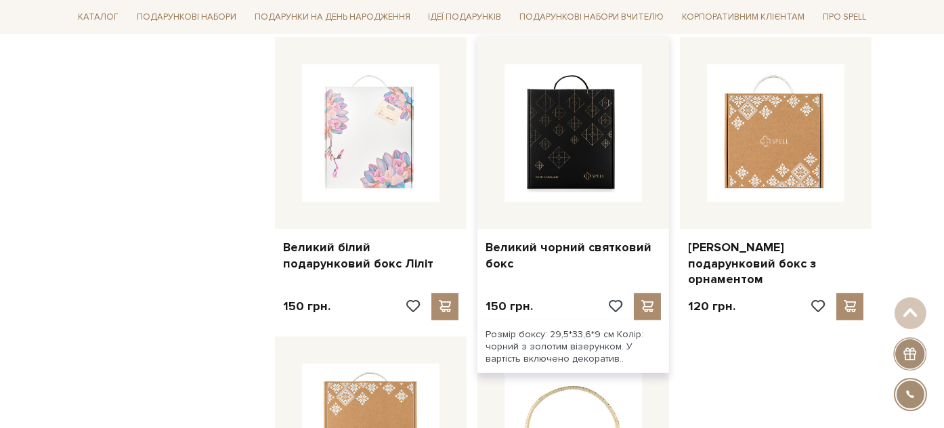
click at [560, 130] on img at bounding box center [574, 133] width 138 height 138
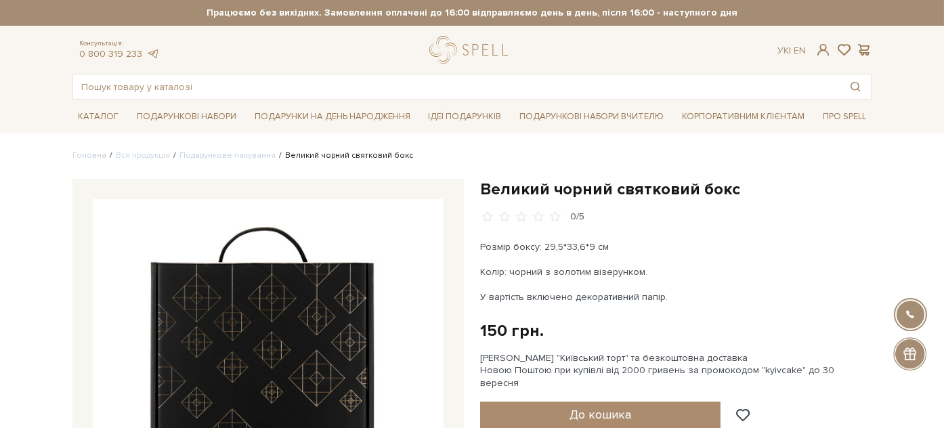
scroll to position [150, 0]
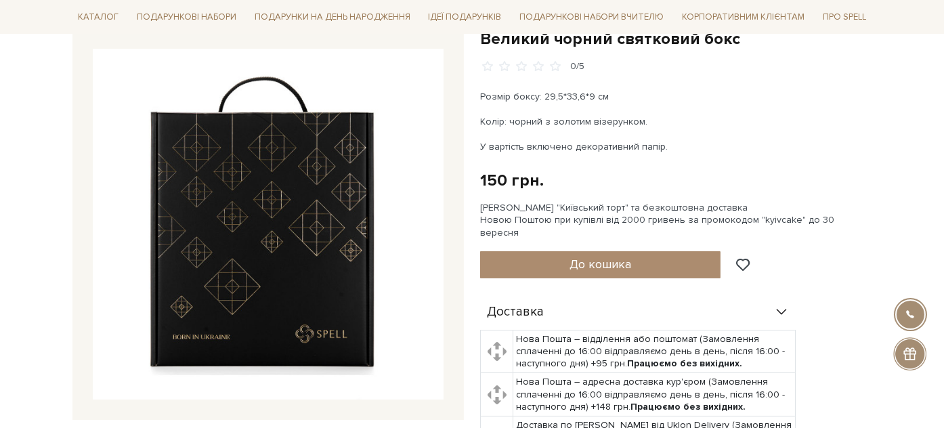
click at [511, 35] on h1 "Великий чорний святковий бокс" at bounding box center [676, 38] width 392 height 21
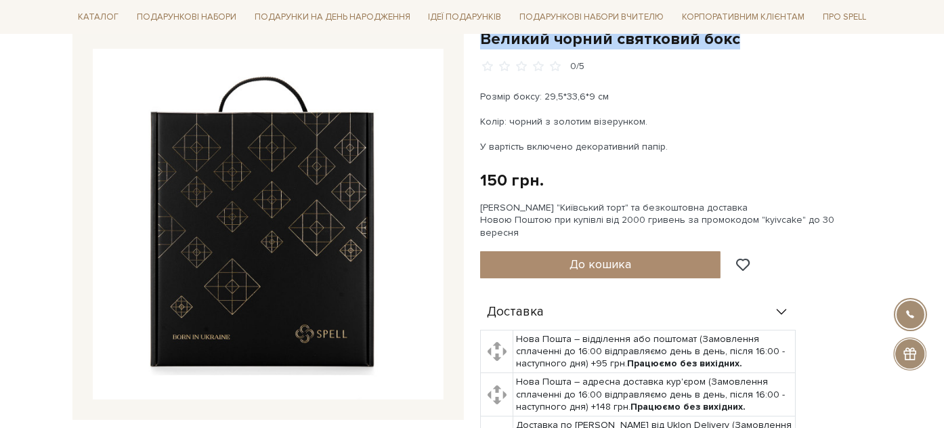
drag, startPoint x: 511, startPoint y: 35, endPoint x: 743, endPoint y: 41, distance: 232.4
click at [743, 41] on h1 "Великий чорний святковий бокс" at bounding box center [676, 38] width 392 height 21
copy div "Великий чорний святковий бокс"
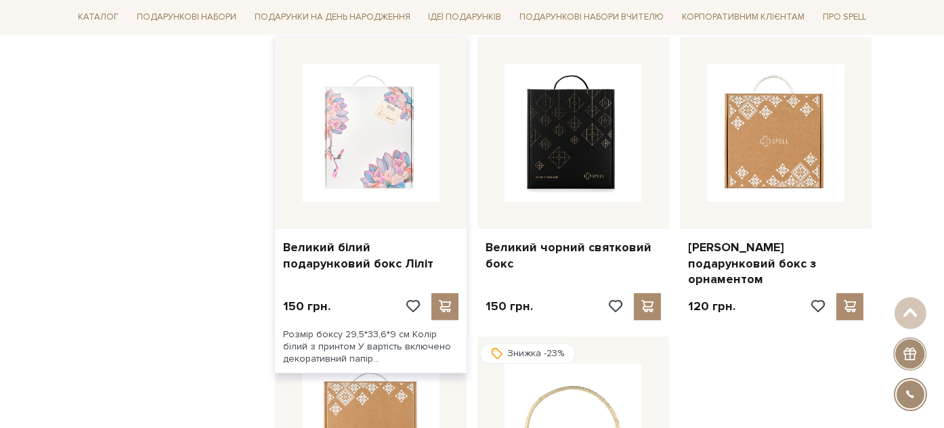
click at [366, 175] on div at bounding box center [371, 133] width 192 height 192
click at [371, 240] on link "Великий білий подарунковий бокс Ліліт" at bounding box center [370, 256] width 175 height 32
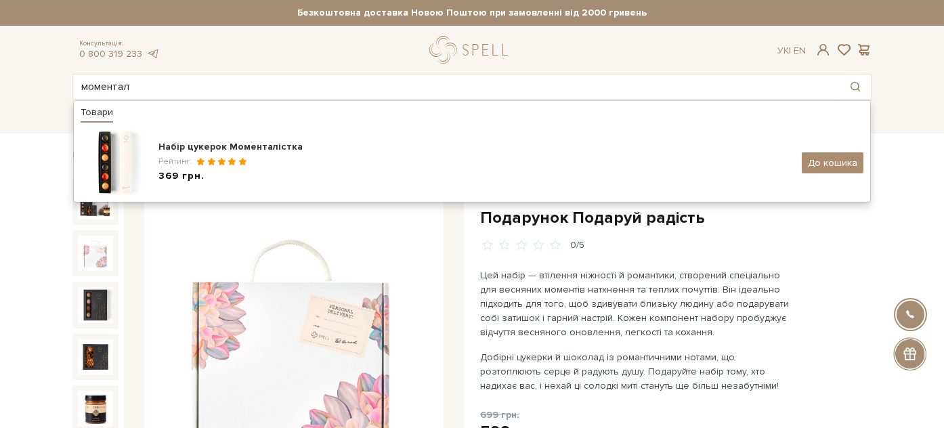
drag, startPoint x: 215, startPoint y: 89, endPoint x: 81, endPoint y: 74, distance: 135.0
click at [75, 81] on input "моментал" at bounding box center [456, 87] width 767 height 24
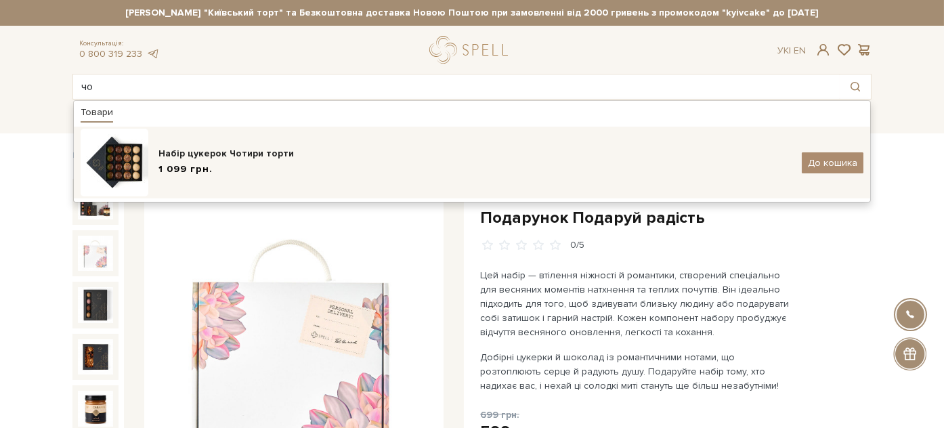
type input "ч"
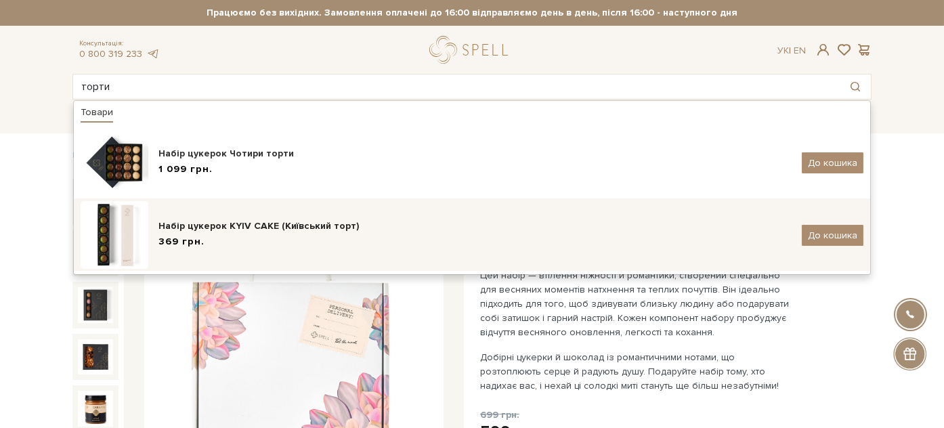
type input "торти"
click at [305, 211] on div "Набір цукерок KYIV CAKE (Київський торт) 369 грн. До кошика" at bounding box center [472, 235] width 783 height 68
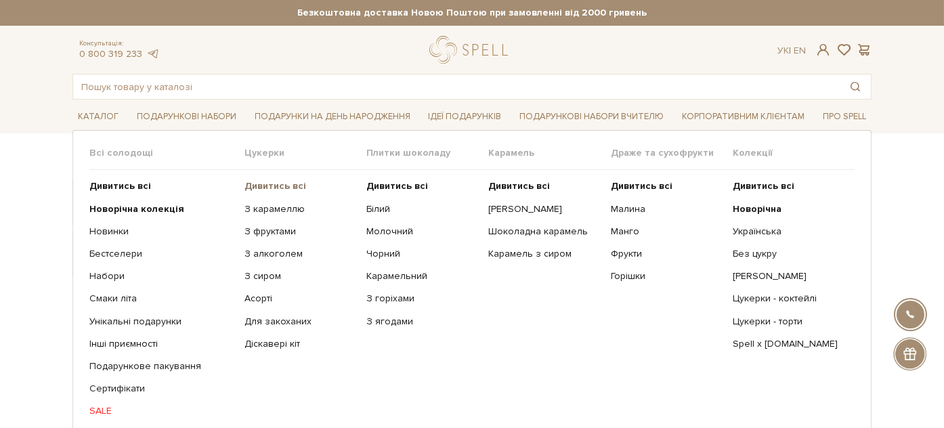
click at [264, 182] on b "Дивитись всі" at bounding box center [276, 186] width 62 height 12
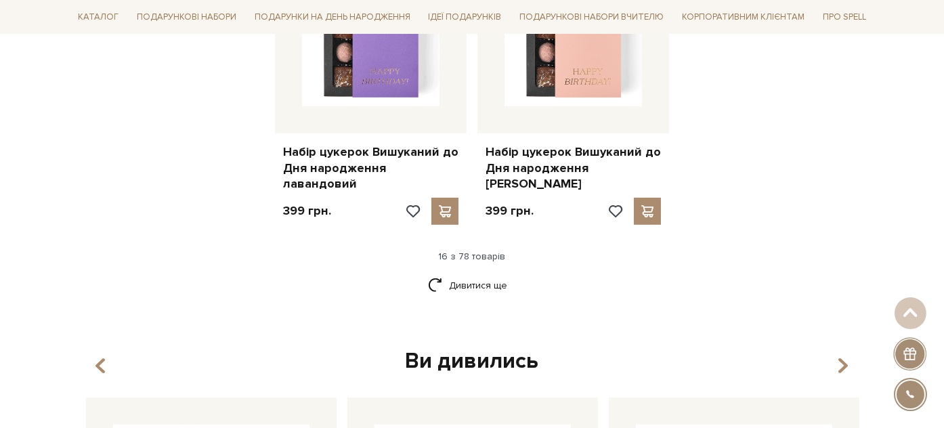
scroll to position [1881, 0]
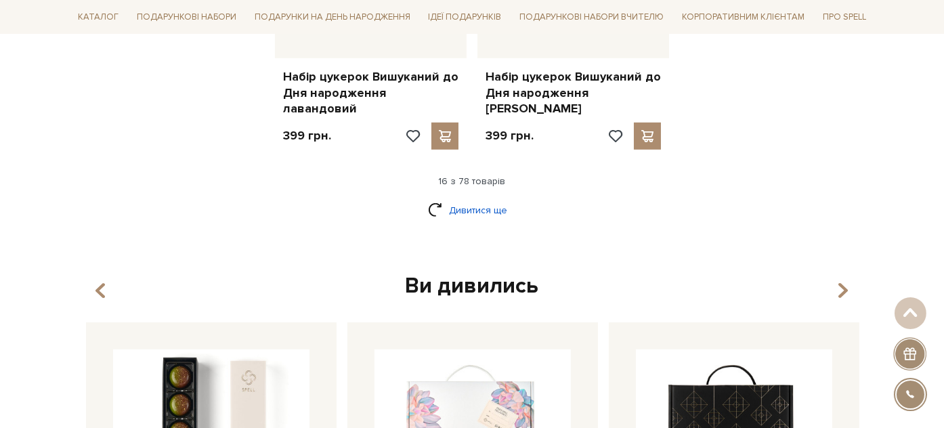
click at [466, 198] on link "Дивитися ще" at bounding box center [472, 210] width 88 height 24
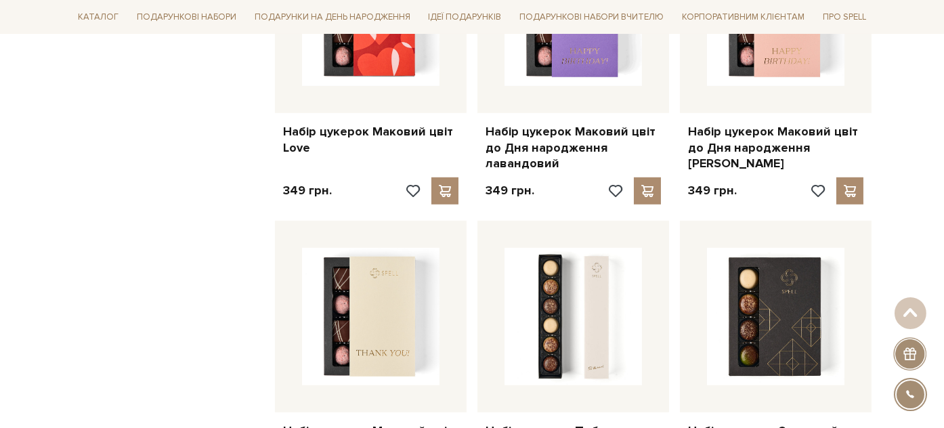
scroll to position [2483, 0]
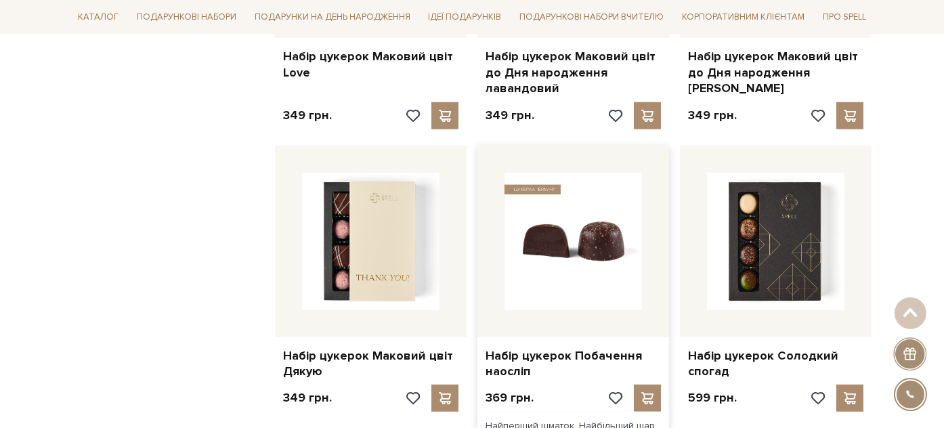
click at [539, 232] on img at bounding box center [574, 242] width 138 height 138
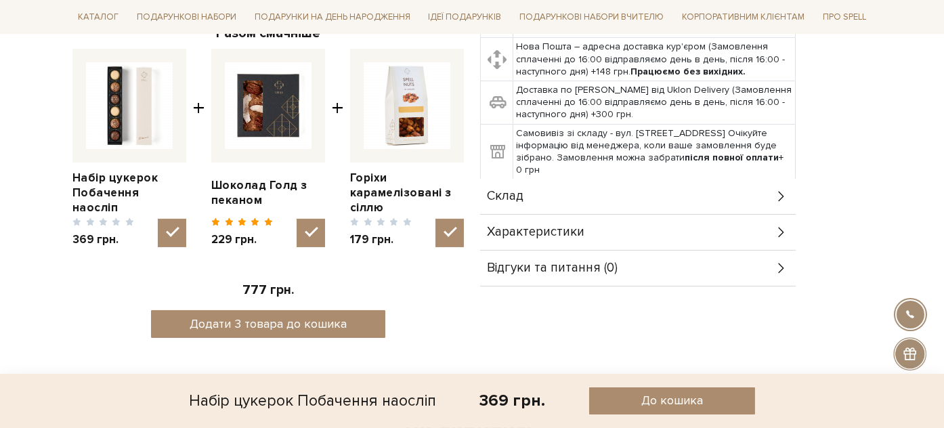
scroll to position [523, 0]
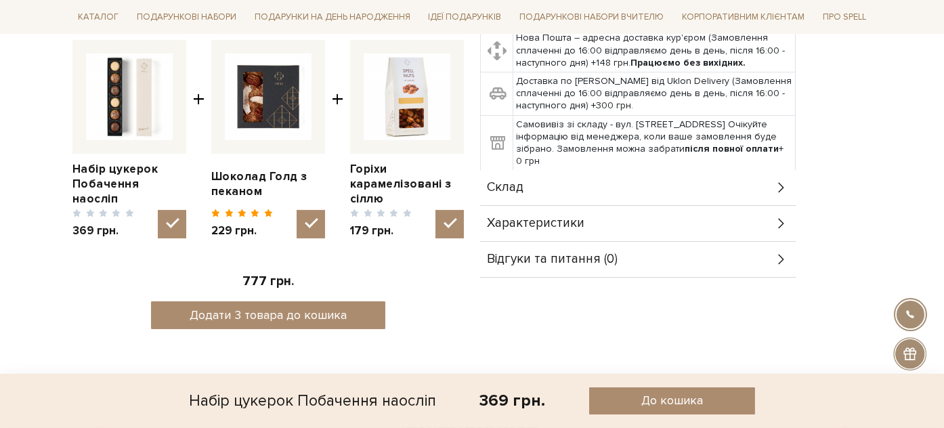
click at [619, 173] on div "Склад" at bounding box center [638, 187] width 316 height 35
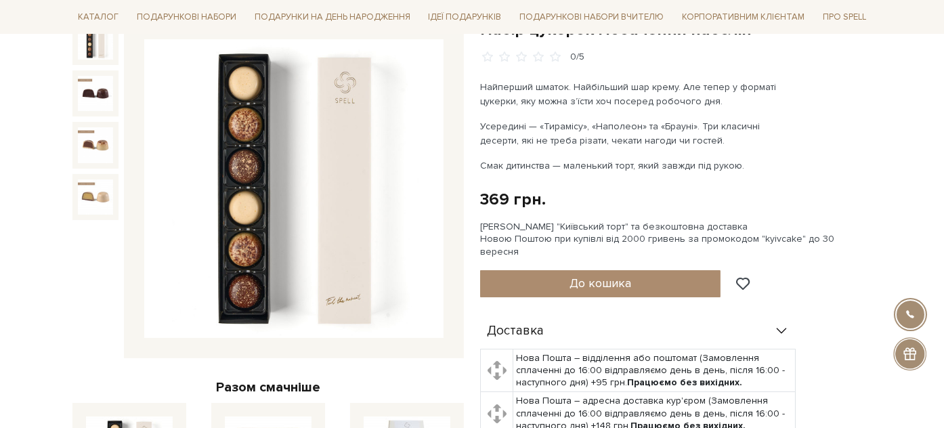
scroll to position [146, 0]
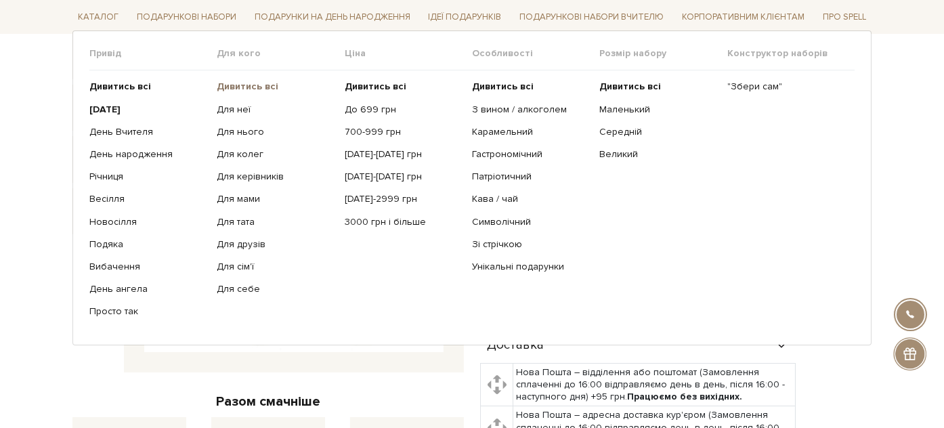
click at [235, 88] on b "Дивитись всі" at bounding box center [248, 87] width 62 height 12
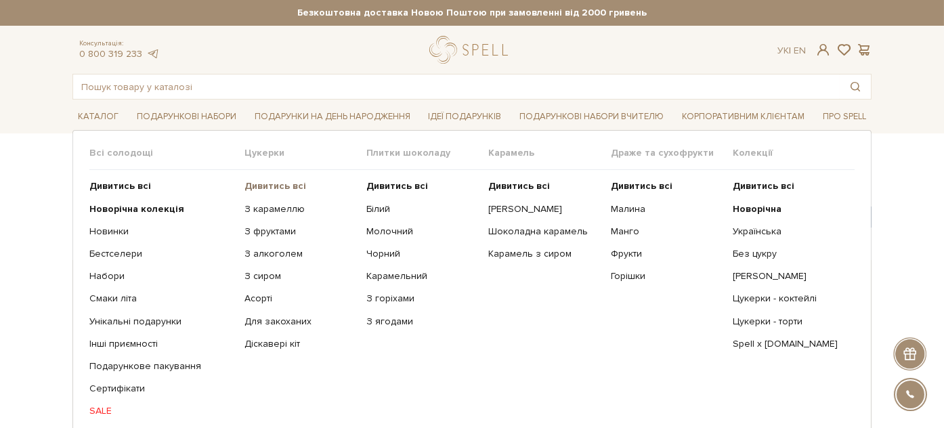
click at [261, 183] on b "Дивитись всі" at bounding box center [276, 186] width 62 height 12
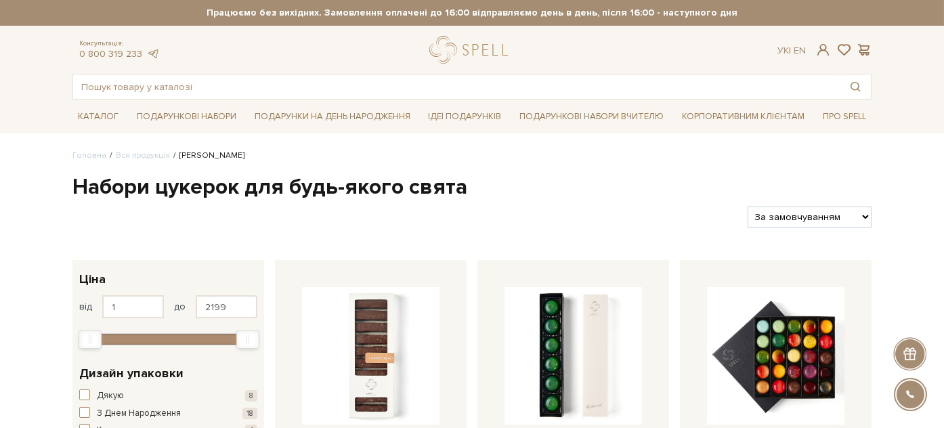
click at [839, 217] on select "За замовчуванням За Ціною (зростання) За Ціною (зменшення) Новинки За популярні…" at bounding box center [810, 217] width 124 height 21
select select "[URL][DOMAIN_NAME]"
click at [748, 207] on select "За замовчуванням За Ціною (зростання) За Ціною (зменшення) Новинки За популярні…" at bounding box center [810, 217] width 124 height 21
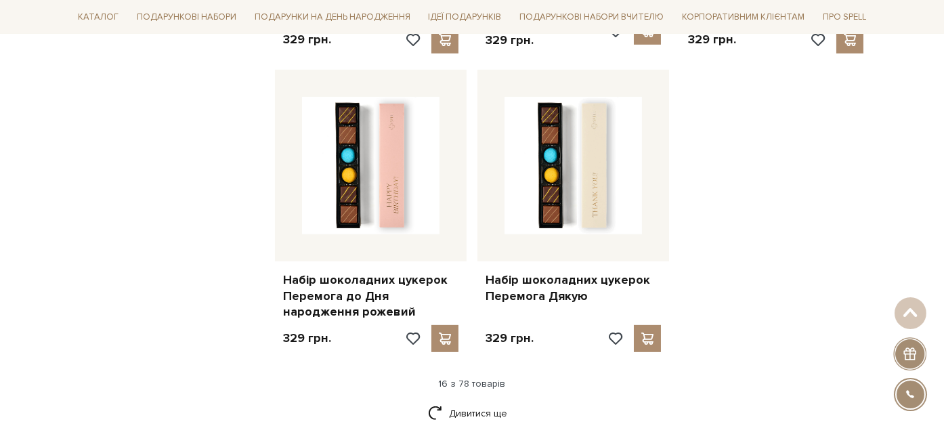
scroll to position [1806, 0]
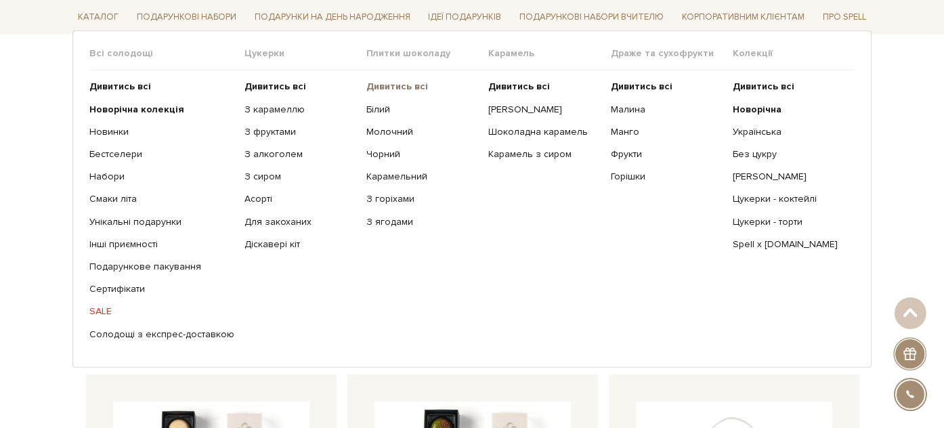
click at [373, 87] on b "Дивитись всі" at bounding box center [397, 87] width 62 height 12
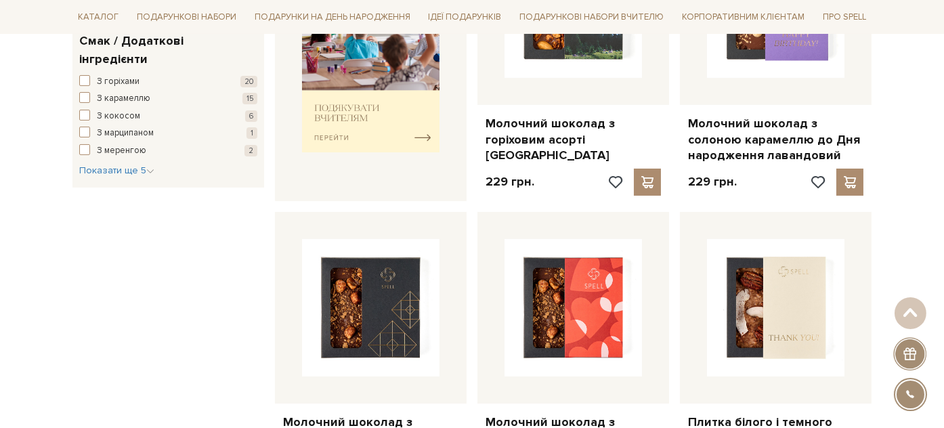
scroll to position [753, 0]
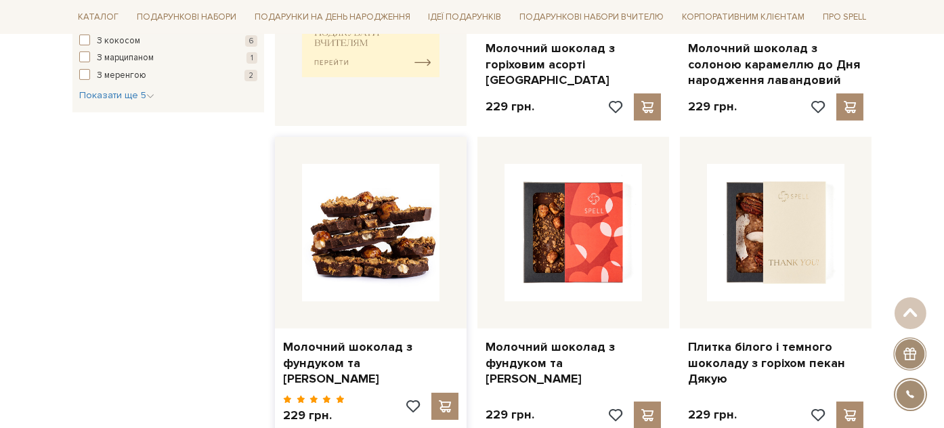
click at [408, 248] on img at bounding box center [371, 233] width 138 height 138
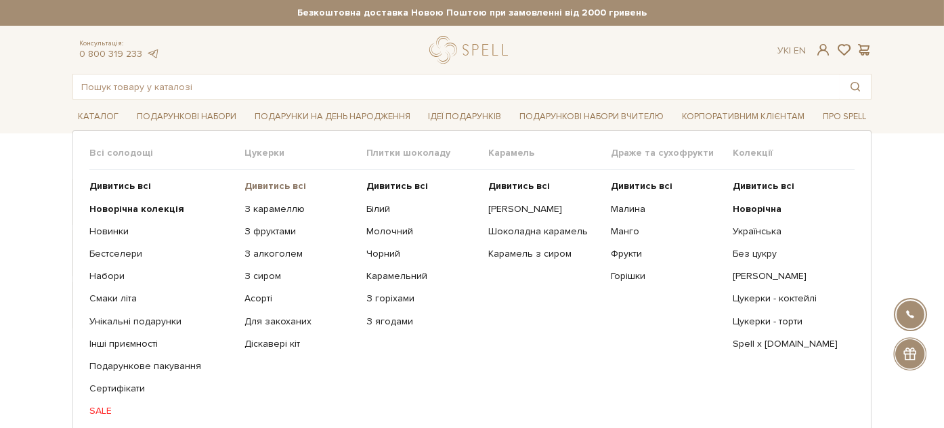
click at [268, 182] on b "Дивитись всі" at bounding box center [276, 186] width 62 height 12
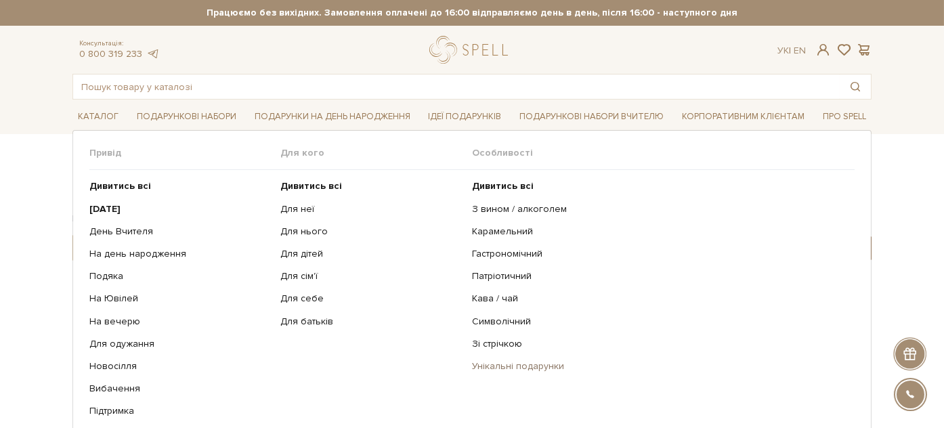
scroll to position [226, 0]
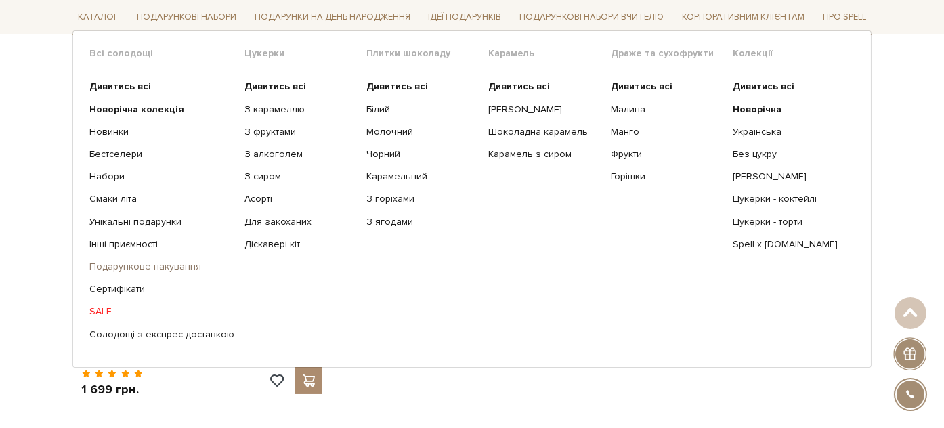
click at [131, 267] on link "Подарункове пакування" at bounding box center [161, 267] width 145 height 12
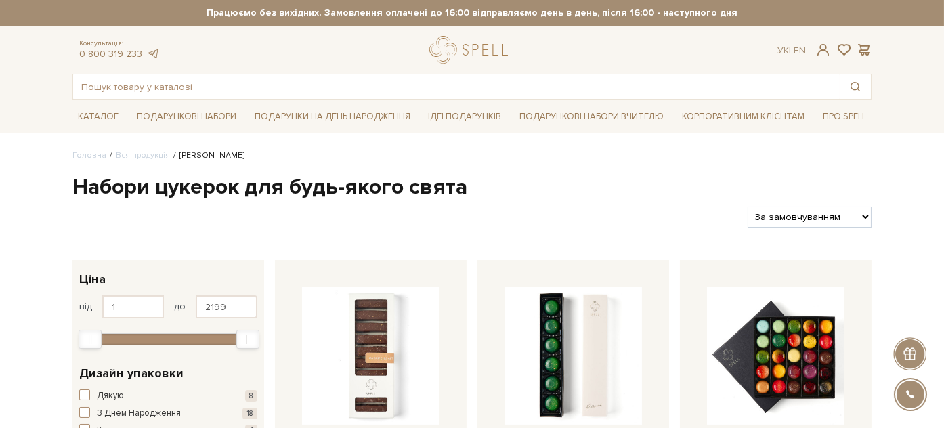
click at [834, 217] on select "За замовчуванням За Ціною (зростання) За Ціною (зменшення) Новинки За популярні…" at bounding box center [810, 217] width 124 height 21
select select "[URL][DOMAIN_NAME]"
click at [748, 207] on select "За замовчуванням За Ціною (зростання) За Ціною (зменшення) Новинки За популярні…" at bounding box center [810, 217] width 124 height 21
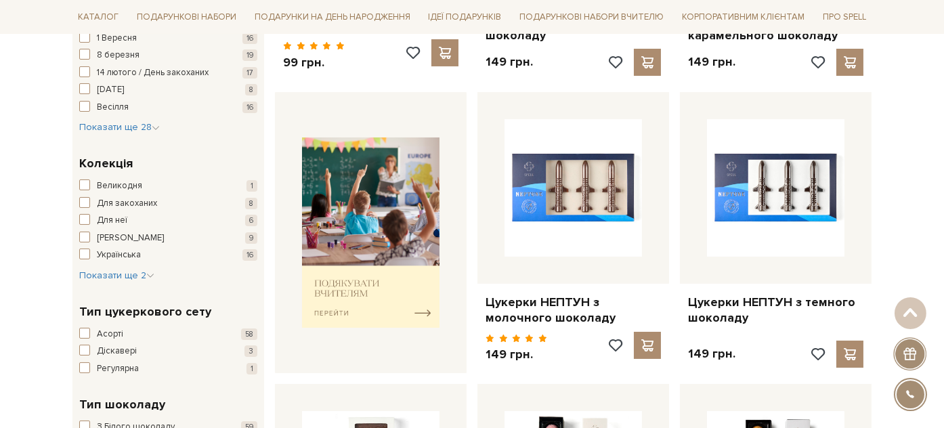
scroll to position [601, 0]
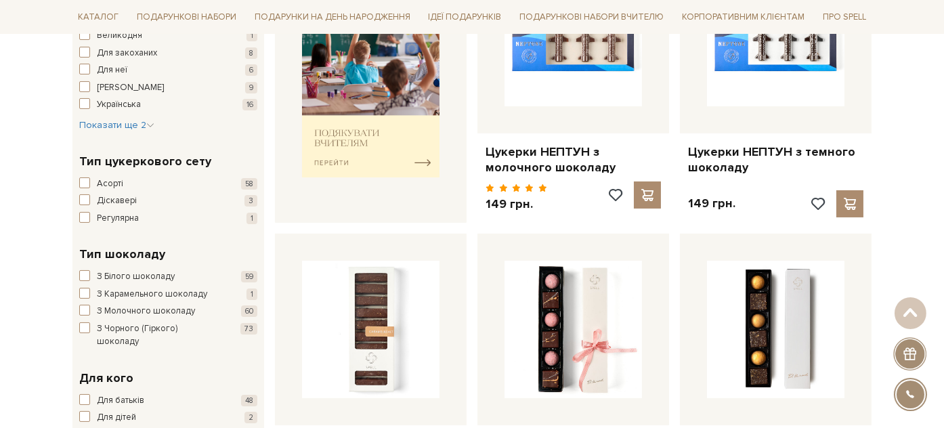
drag, startPoint x: 766, startPoint y: 196, endPoint x: 910, endPoint y: 222, distance: 146.6
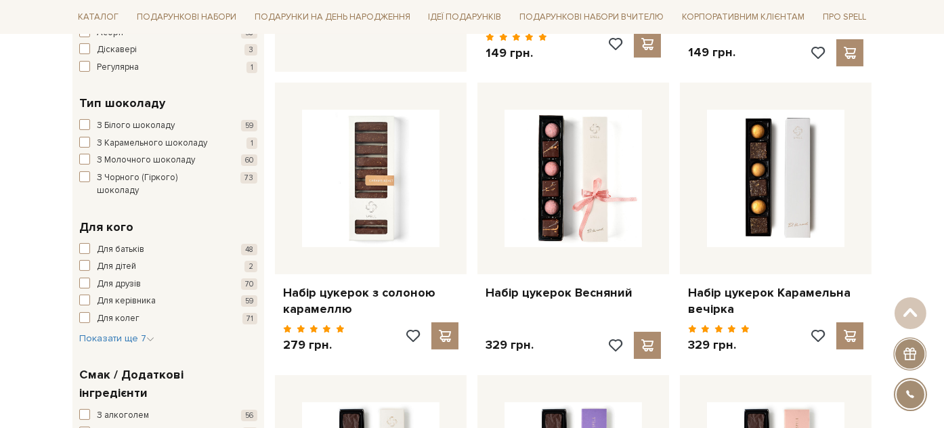
scroll to position [677, 0]
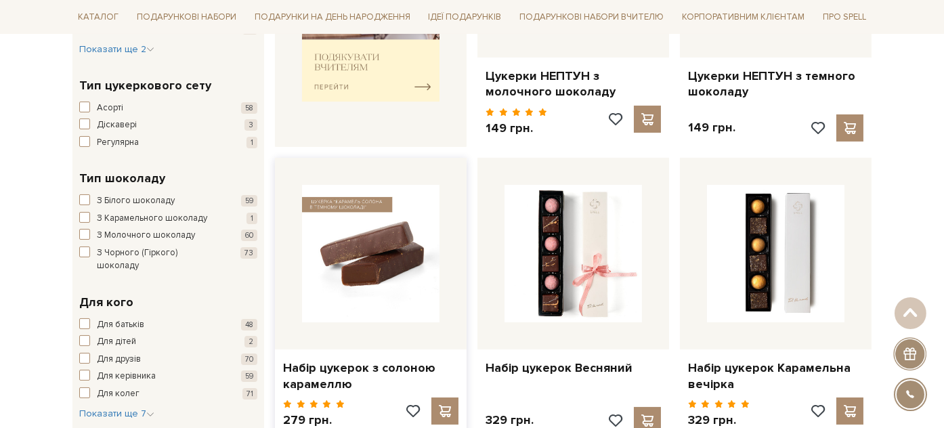
click at [373, 259] on img at bounding box center [371, 254] width 138 height 138
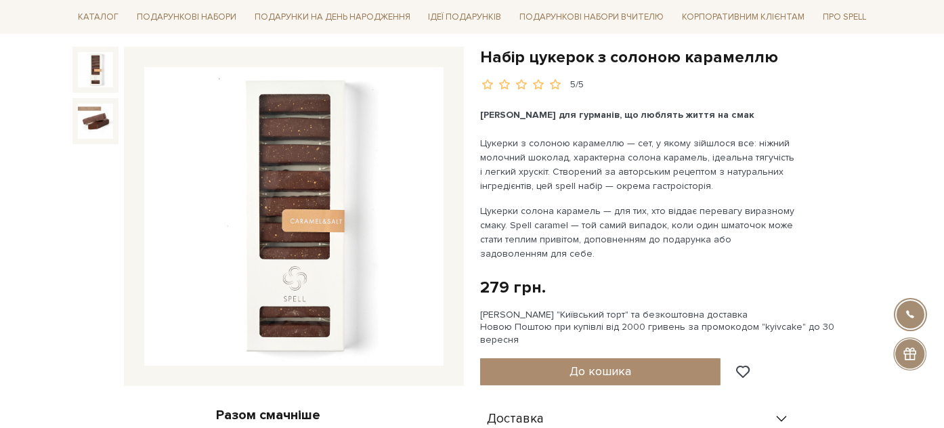
scroll to position [112, 0]
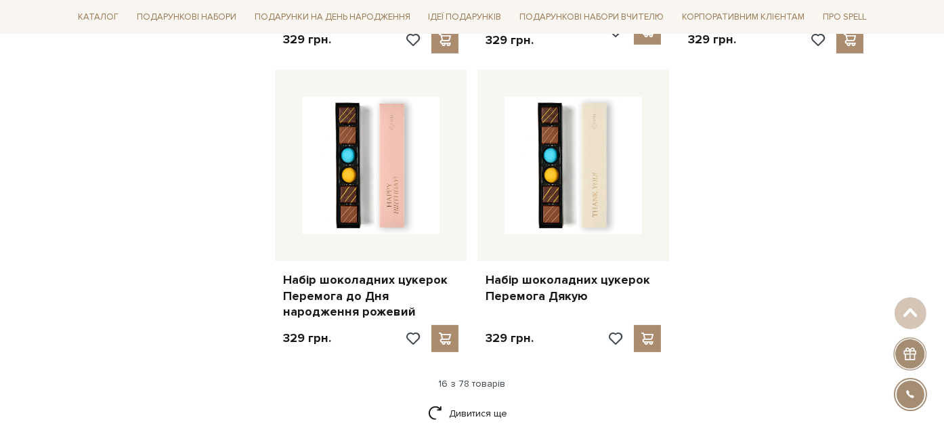
scroll to position [1806, 0]
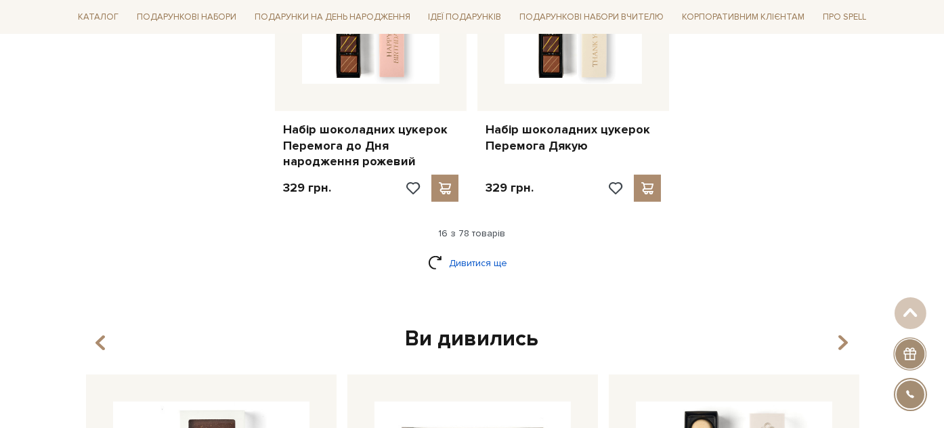
click at [473, 255] on link "Дивитися ще" at bounding box center [472, 263] width 88 height 24
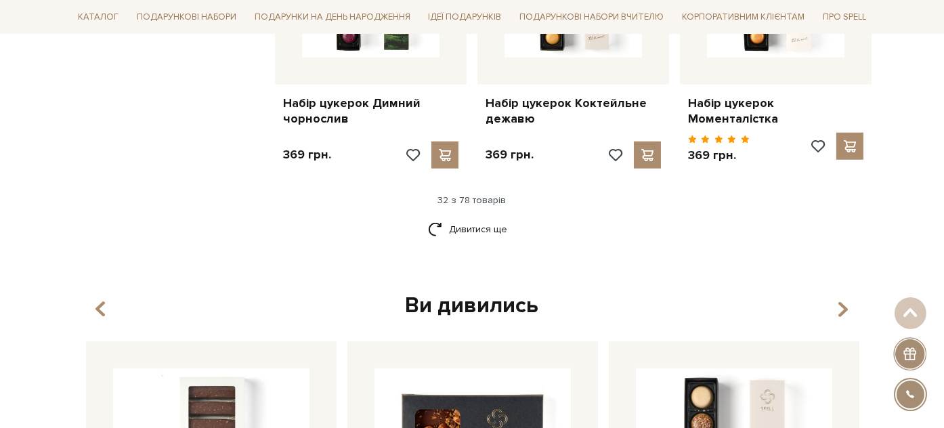
scroll to position [3387, 0]
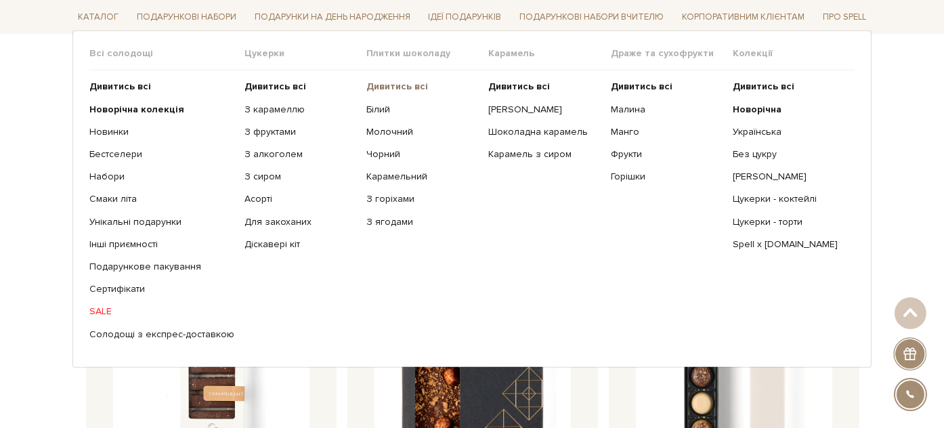
click at [373, 84] on b "Дивитись всі" at bounding box center [397, 87] width 62 height 12
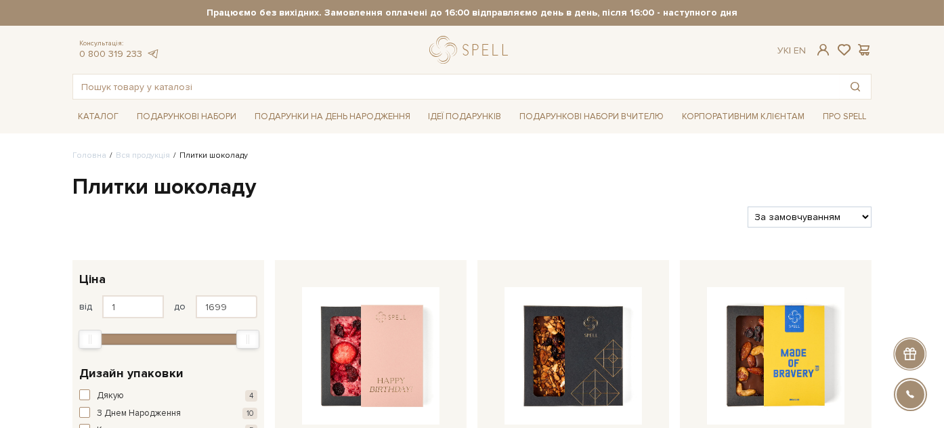
click at [824, 214] on select "За замовчуванням За Ціною (зростання) За Ціною (зменшення) Новинки За популярні…" at bounding box center [810, 217] width 124 height 21
select select "https://spellchocolate.com/our-productions/plitki-shokoladu/?sort=p.price&order…"
click at [748, 207] on select "За замовчуванням За Ціною (зростання) За Ціною (зменшення) Новинки За популярні…" at bounding box center [810, 217] width 124 height 21
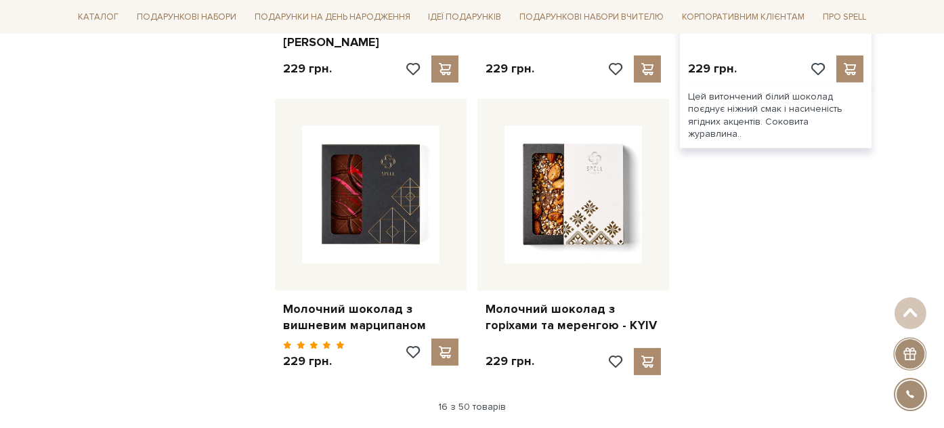
scroll to position [1881, 0]
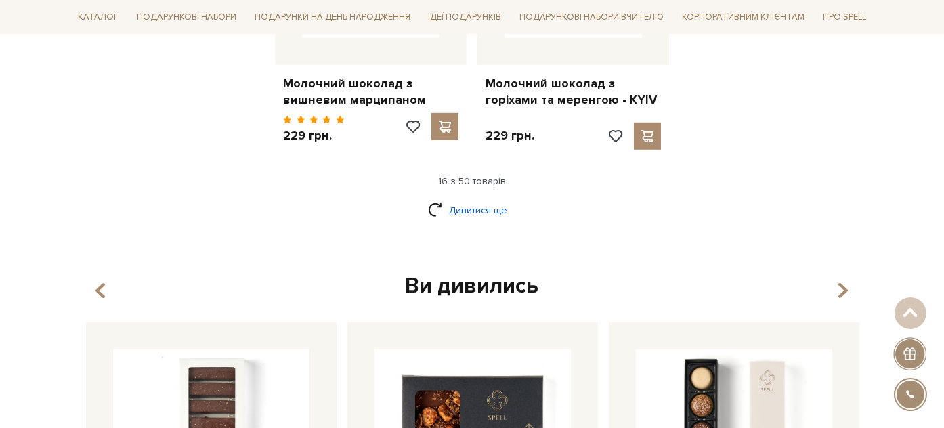
click at [484, 198] on link "Дивитися ще" at bounding box center [472, 210] width 88 height 24
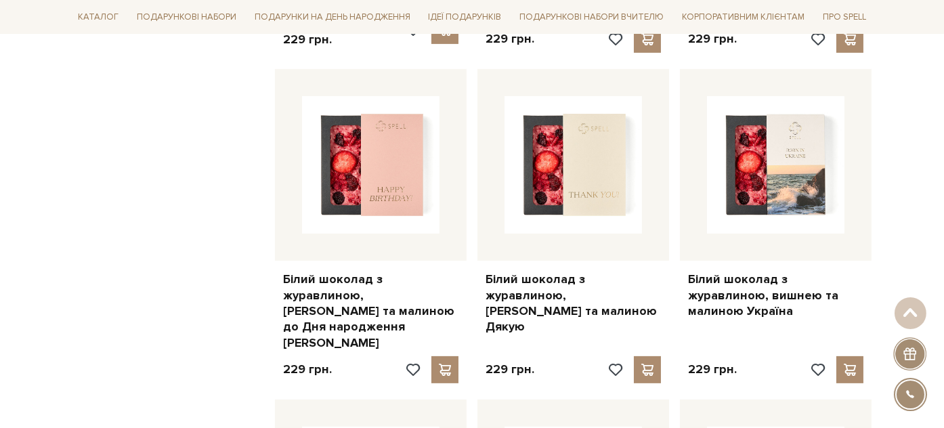
scroll to position [978, 0]
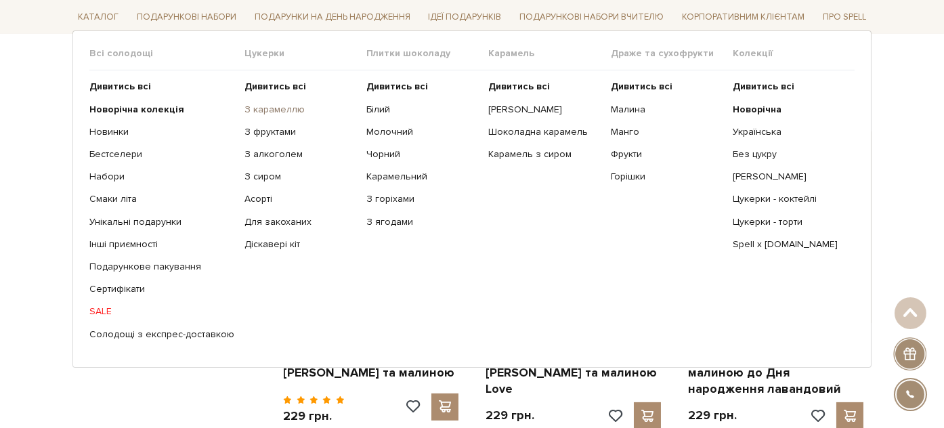
click at [255, 106] on link "З карамеллю" at bounding box center [301, 109] width 112 height 12
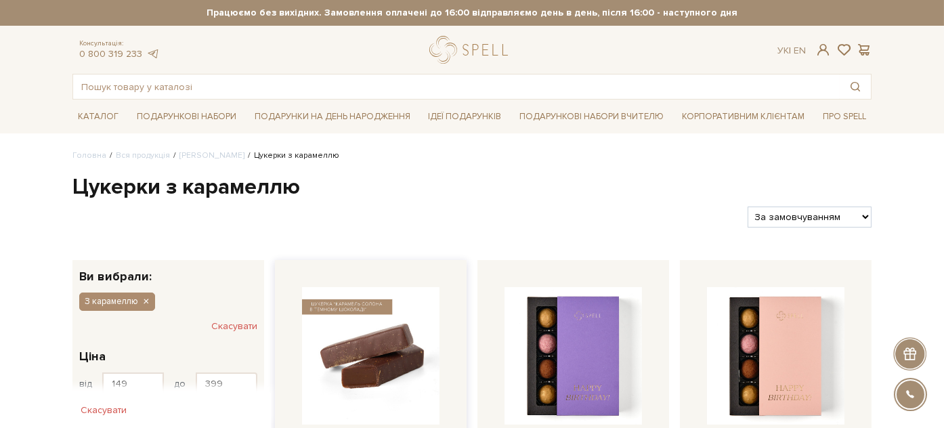
click at [393, 343] on img at bounding box center [371, 356] width 138 height 138
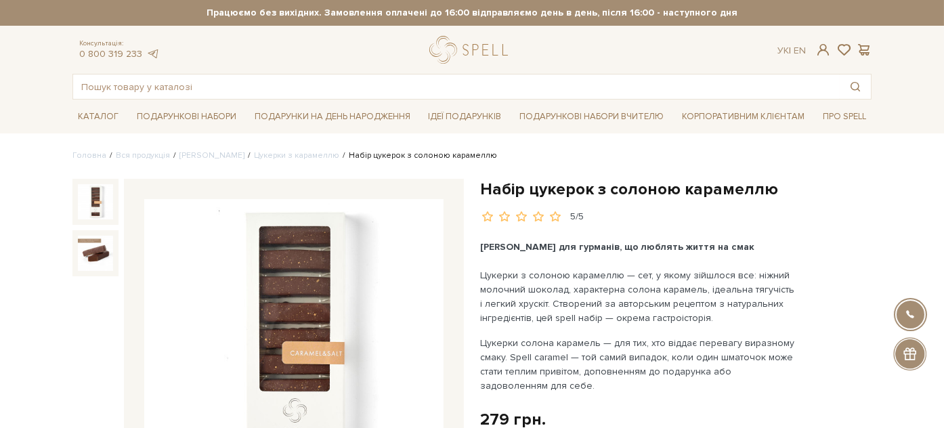
click at [505, 187] on h1 "Набір цукерок з солоною карамеллю" at bounding box center [676, 189] width 392 height 21
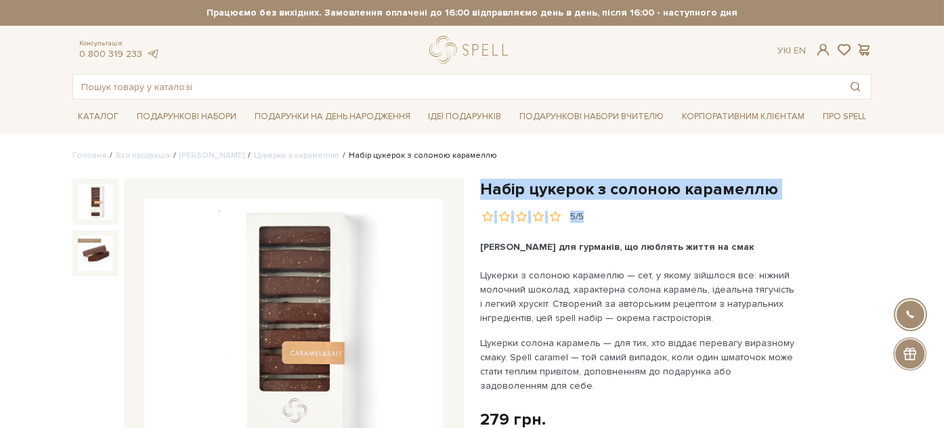
drag, startPoint x: 506, startPoint y: 187, endPoint x: 811, endPoint y: 203, distance: 305.2
click at [811, 203] on div "Набір цукерок з солоною карамеллю 5/5" at bounding box center [676, 201] width 392 height 45
copy div "Набір цукерок з солоною карамеллю 5/5"
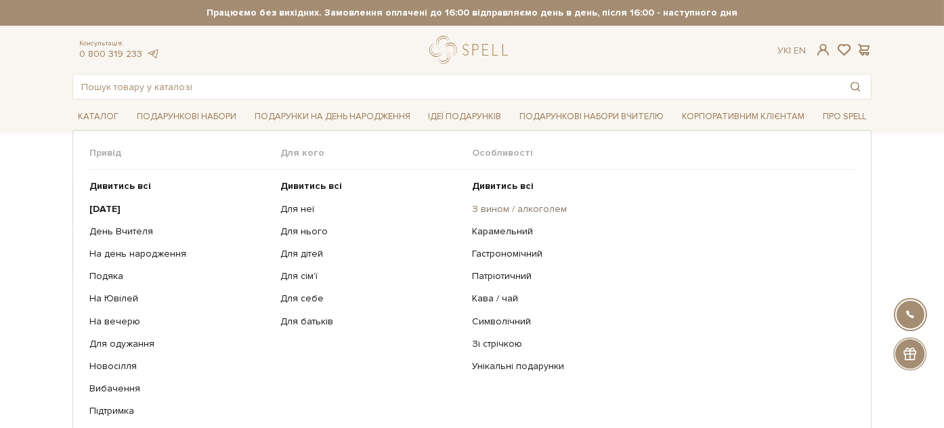
click at [669, 210] on link "З вином / алкоголем" at bounding box center [658, 209] width 373 height 12
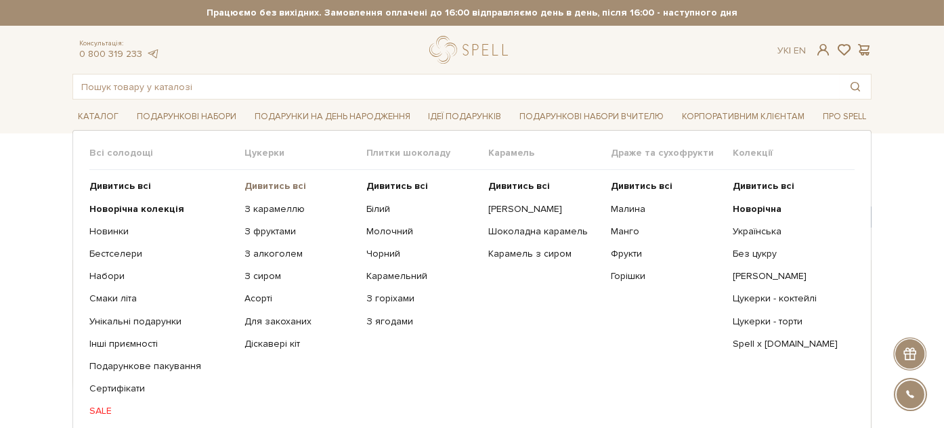
click at [268, 186] on b "Дивитись всі" at bounding box center [276, 186] width 62 height 12
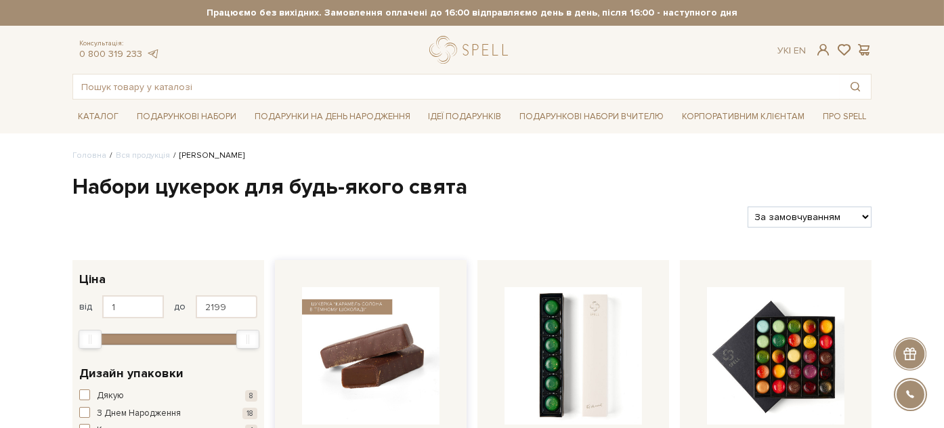
click at [415, 332] on img at bounding box center [371, 356] width 138 height 138
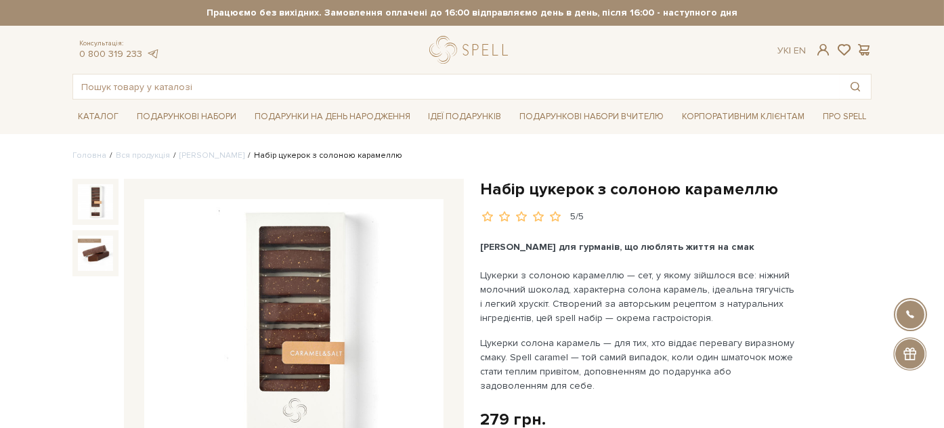
click at [503, 189] on h1 "Набір цукерок з солоною карамеллю" at bounding box center [676, 189] width 392 height 21
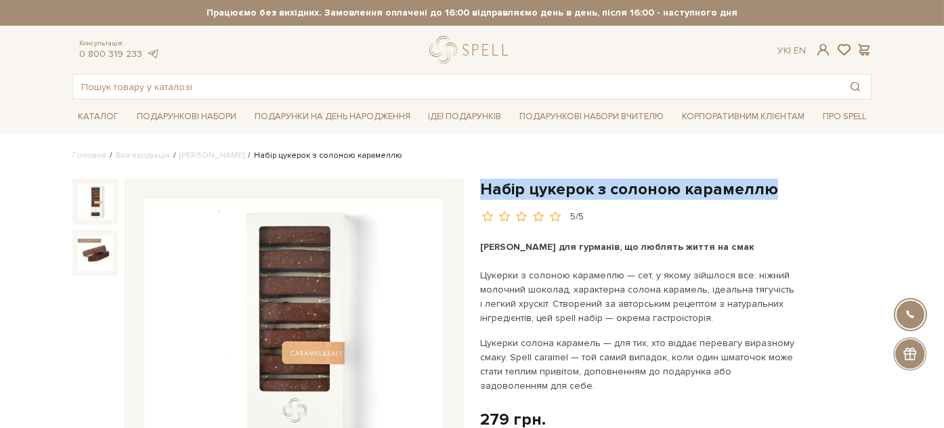
drag, startPoint x: 503, startPoint y: 189, endPoint x: 727, endPoint y: 188, distance: 224.2
click at [727, 188] on h1 "Набір цукерок з солоною карамеллю" at bounding box center [676, 189] width 392 height 21
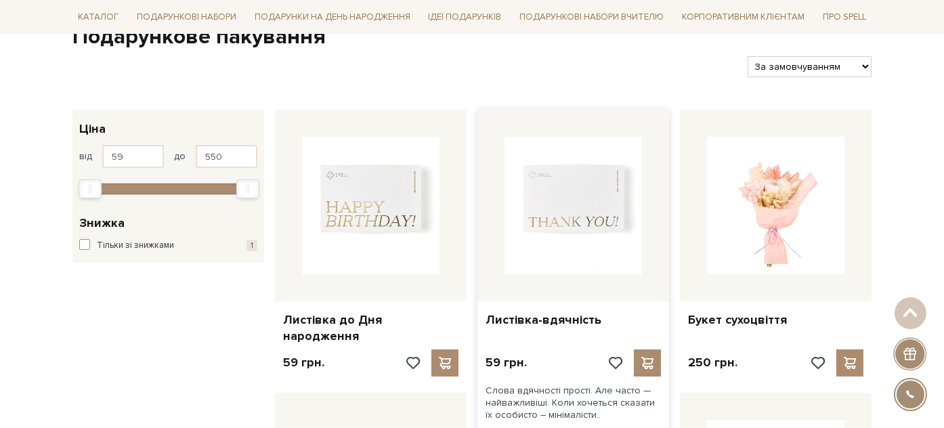
scroll to position [301, 0]
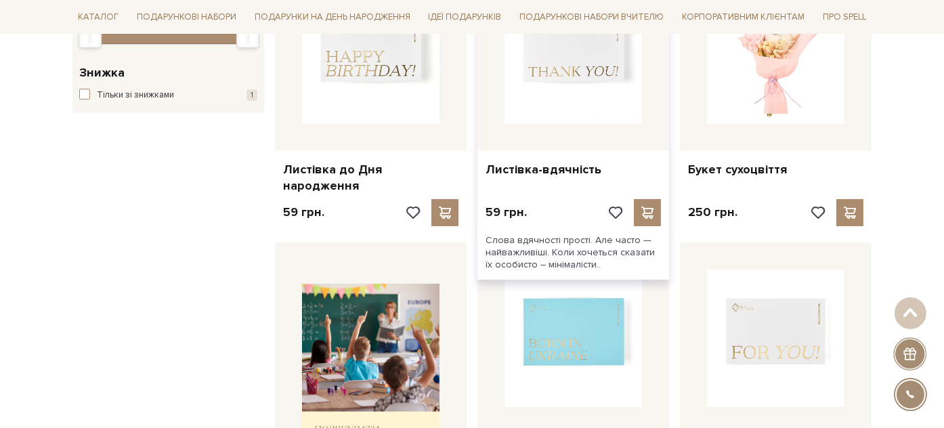
click at [565, 103] on img at bounding box center [574, 55] width 138 height 138
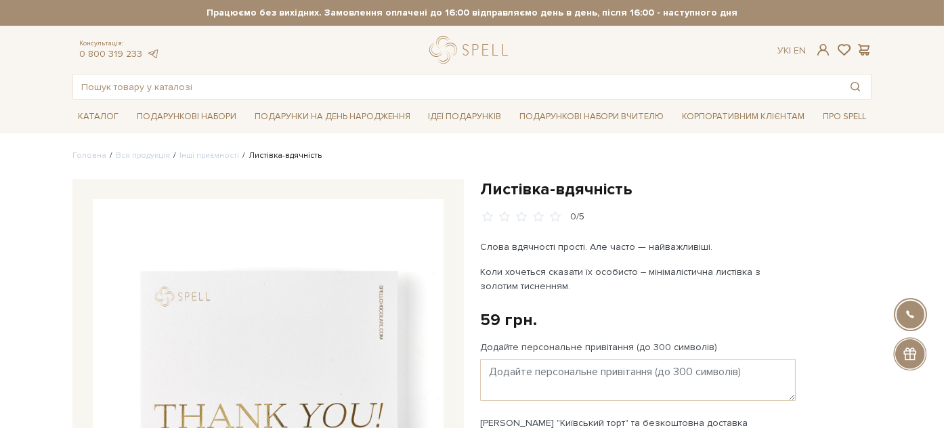
scroll to position [75, 0]
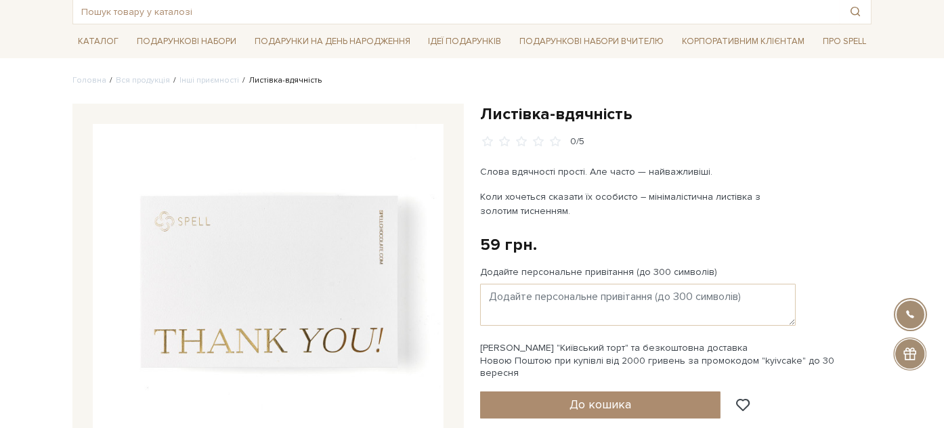
click at [491, 114] on h1 "Листівка-вдячність" at bounding box center [676, 114] width 392 height 21
drag, startPoint x: 491, startPoint y: 114, endPoint x: 651, endPoint y: 114, distance: 159.9
click at [651, 114] on h1 "Листівка-вдячність" at bounding box center [676, 114] width 392 height 21
copy div "Листівка-вдячність"
click at [238, 11] on input "text" at bounding box center [456, 11] width 767 height 24
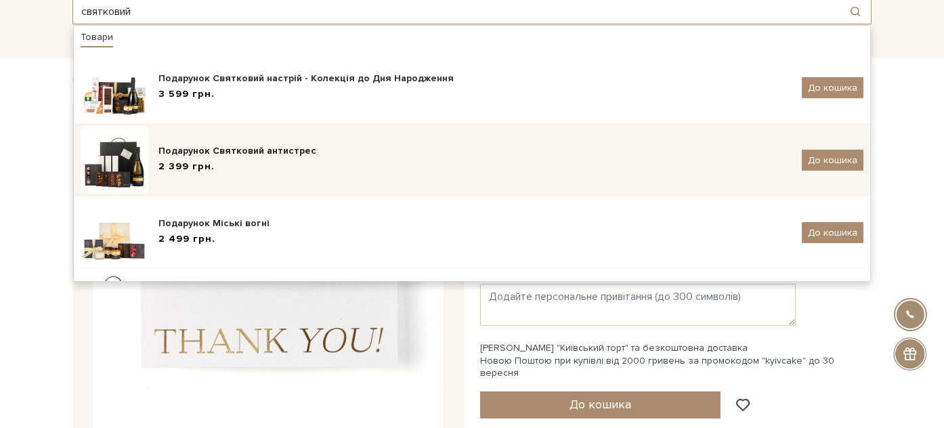
type input "святковий"
click at [274, 148] on div "Подарунок Святковий антистрес" at bounding box center [474, 151] width 633 height 14
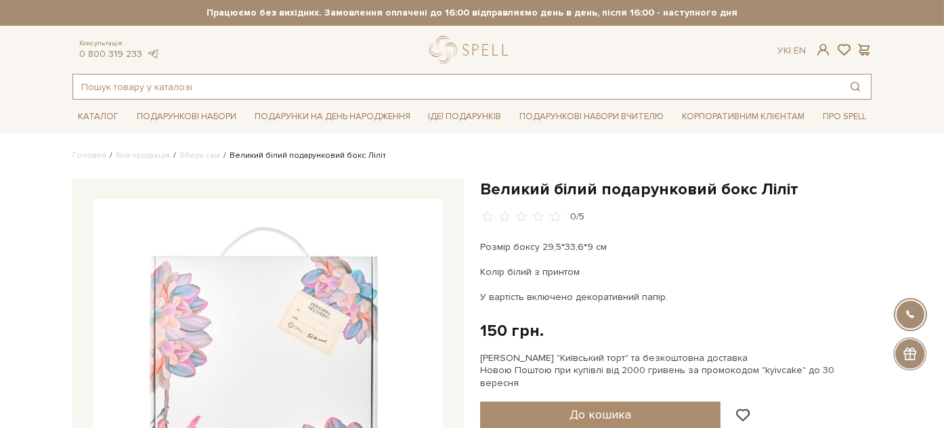
click at [236, 83] on input "text" at bounding box center [456, 87] width 767 height 24
paste input "Набір Ігристе задоволення"
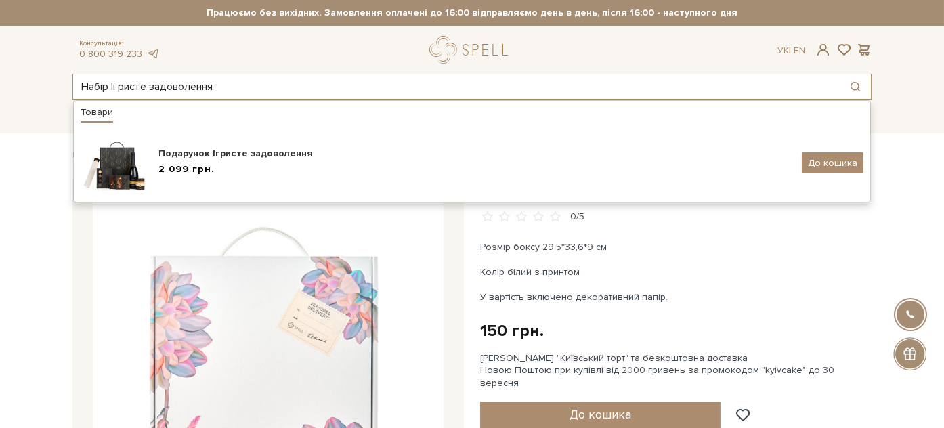
type input "Набір Ігристе задоволення"
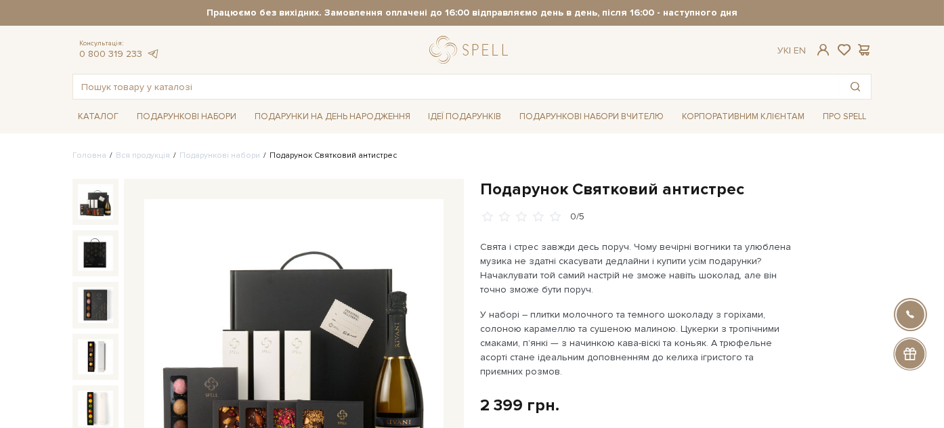
click at [488, 188] on h1 "Подарунок Святковий антистрес" at bounding box center [676, 189] width 392 height 21
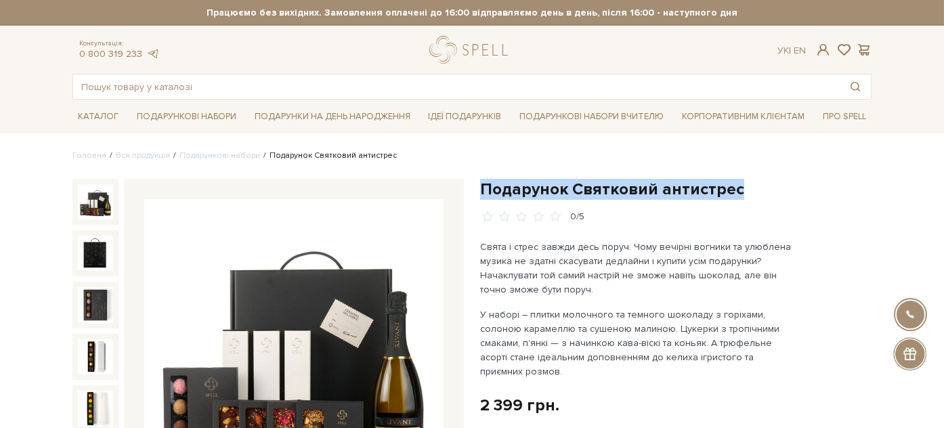
drag, startPoint x: 488, startPoint y: 188, endPoint x: 730, endPoint y: 186, distance: 241.1
click at [730, 186] on h1 "Подарунок Святковий антистрес" at bounding box center [676, 189] width 392 height 21
copy div "Подарунок Святковий антистрес"
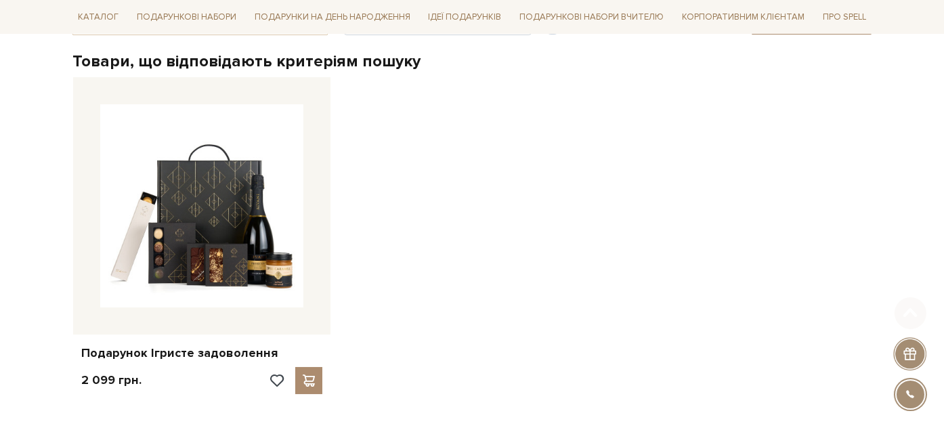
scroll to position [526, 0]
